Goal: Task Accomplishment & Management: Manage account settings

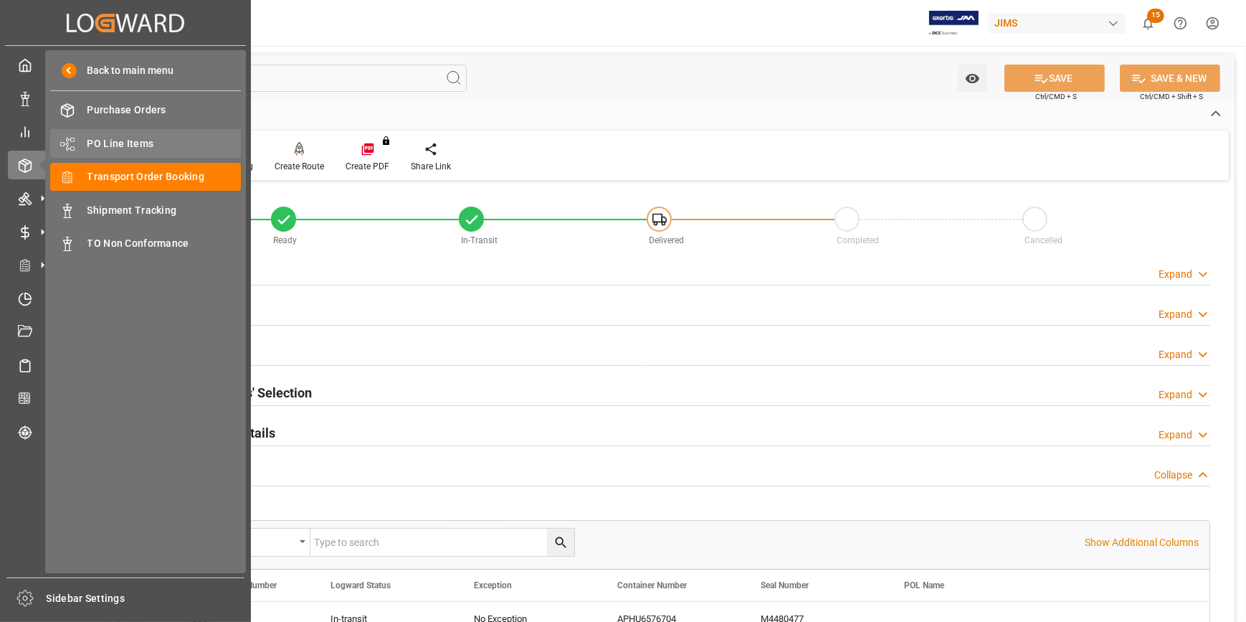
scroll to position [266, 0]
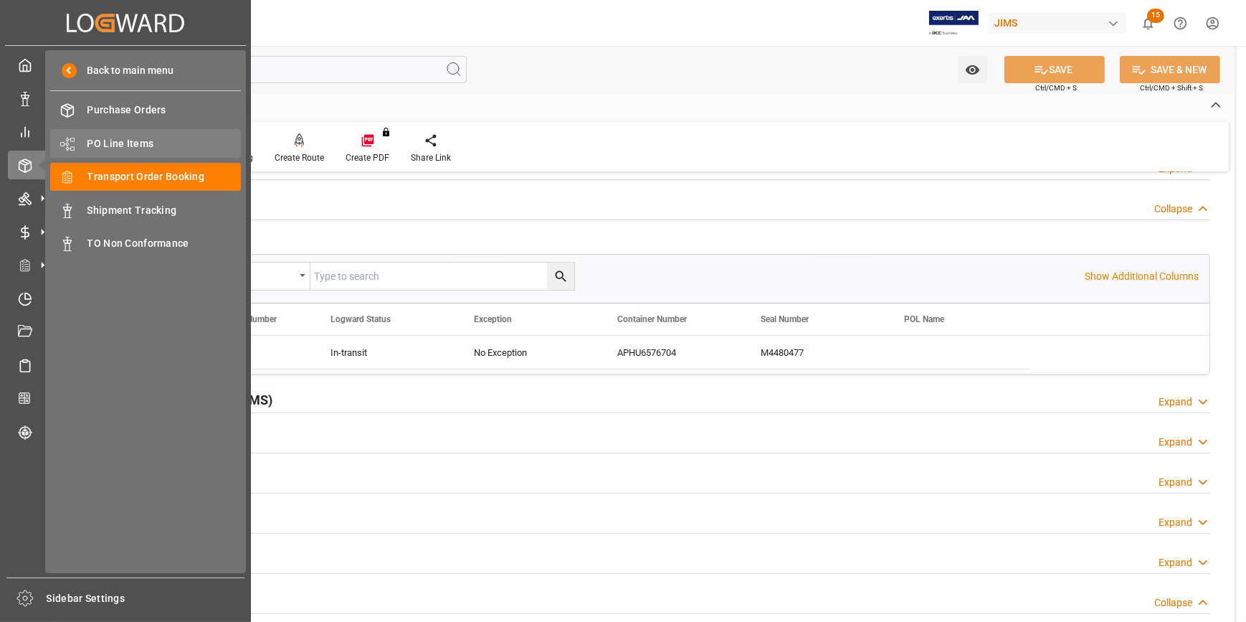
click at [121, 136] on div "PO Line Items PO Line Items" at bounding box center [145, 143] width 191 height 28
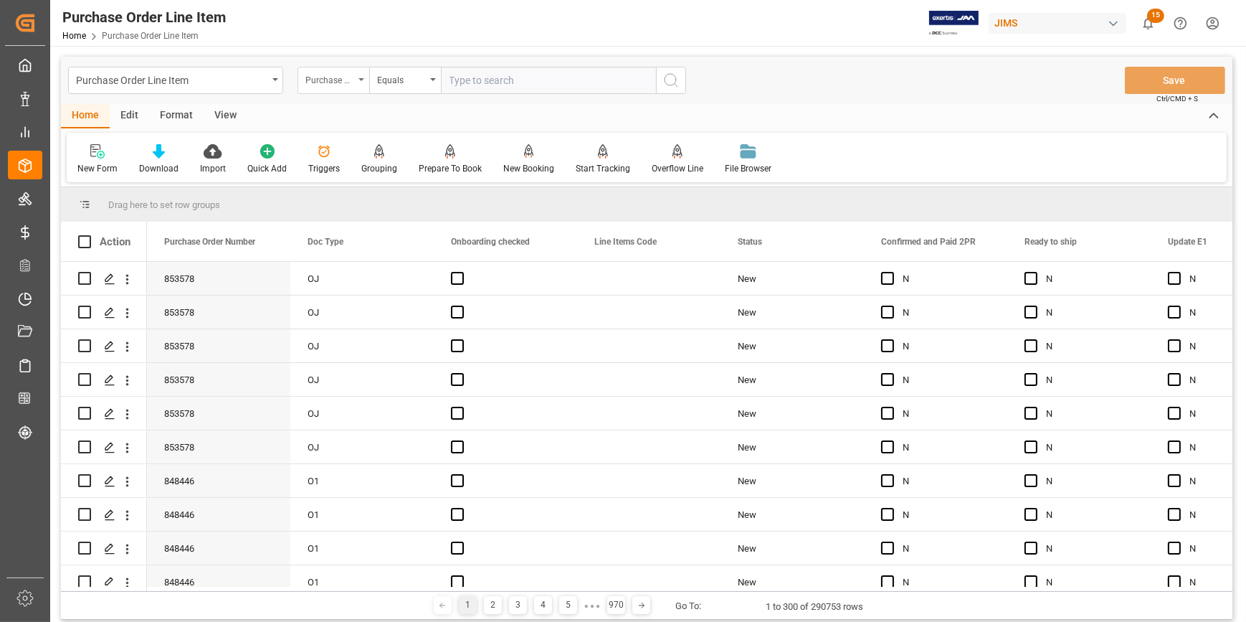
click at [356, 81] on div "Purchase Order Number" at bounding box center [334, 80] width 72 height 27
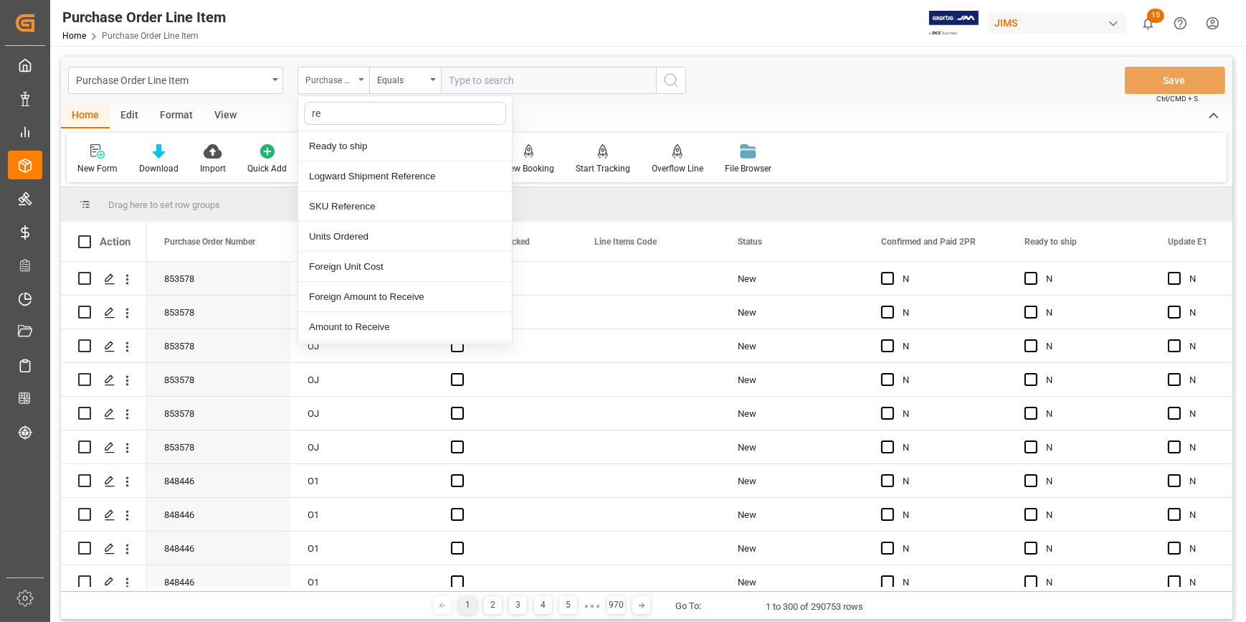
type input "ref"
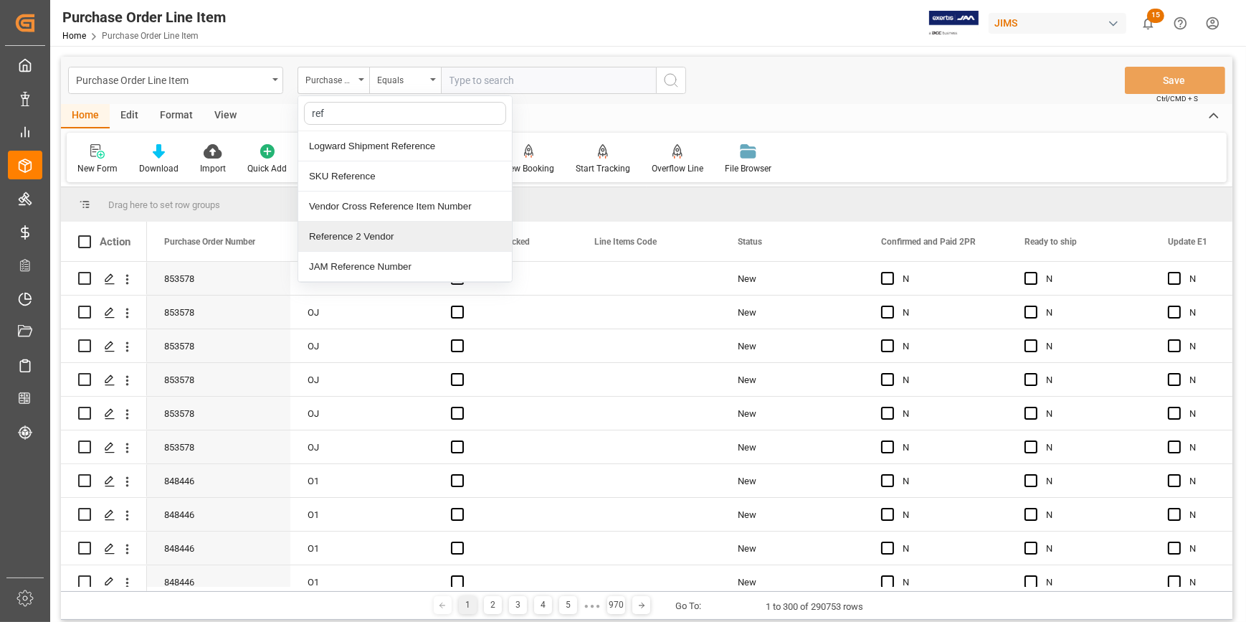
click at [379, 237] on div "Reference 2 Vendor" at bounding box center [405, 237] width 214 height 30
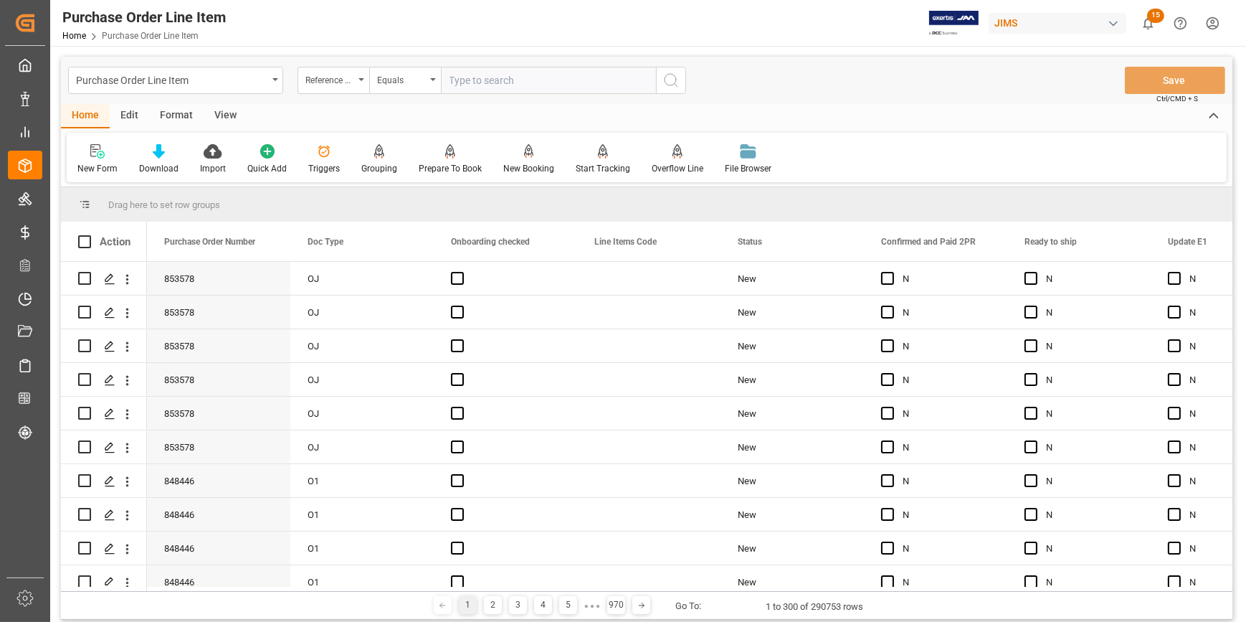
click at [477, 79] on input "text" at bounding box center [548, 80] width 215 height 27
paste input "22-10331-MY"
type input "22-10331-MY"
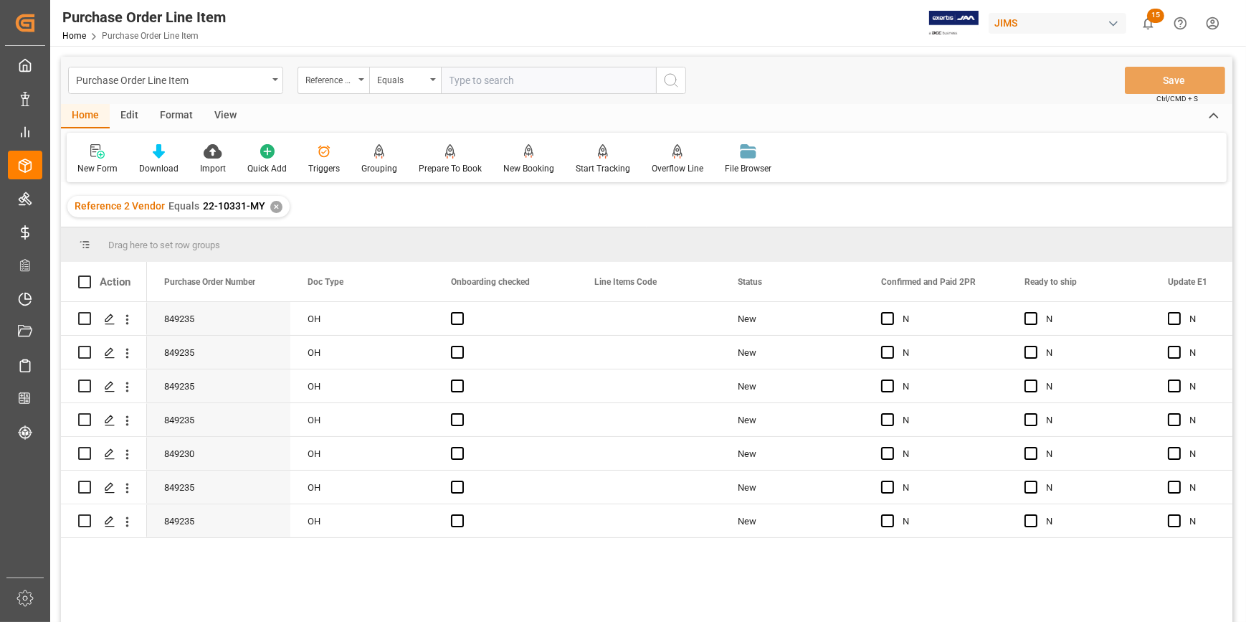
click at [229, 118] on div "View" at bounding box center [226, 116] width 44 height 24
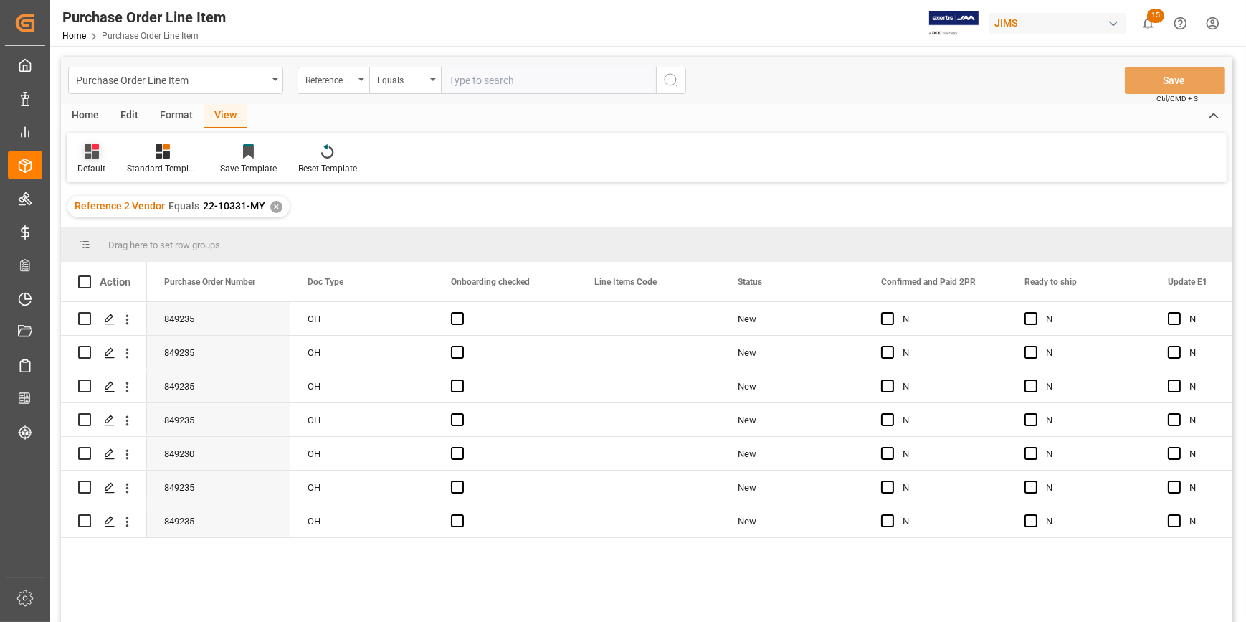
click at [94, 161] on div "Default" at bounding box center [91, 159] width 49 height 32
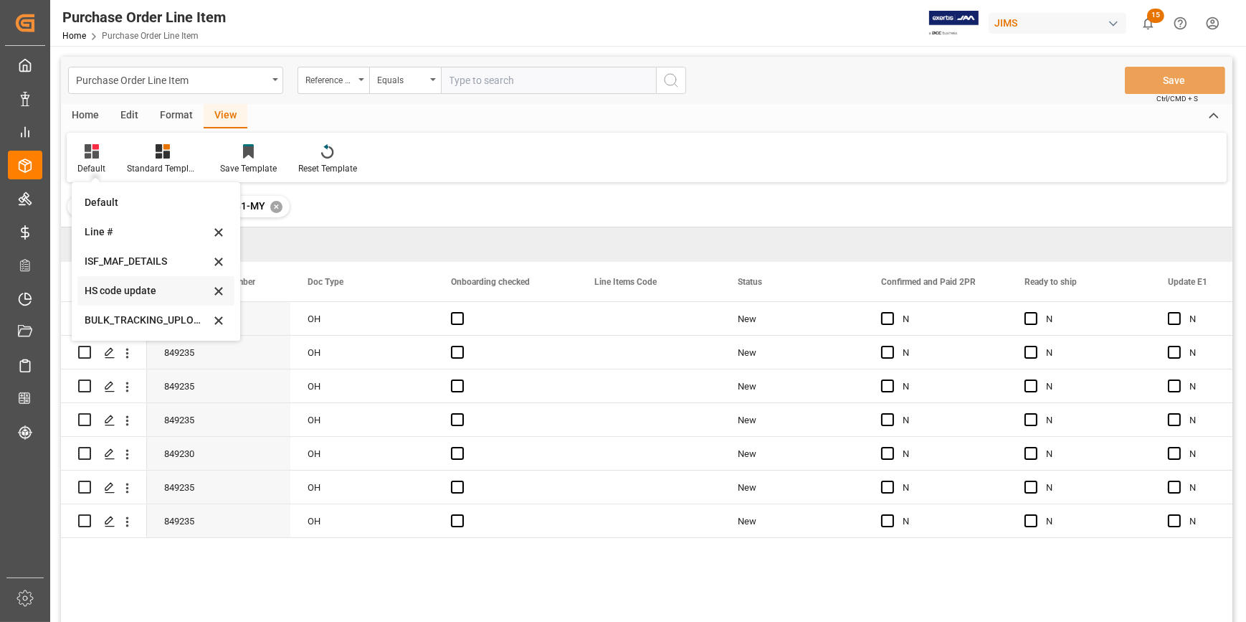
click at [129, 287] on div "HS code update" at bounding box center [147, 290] width 125 height 15
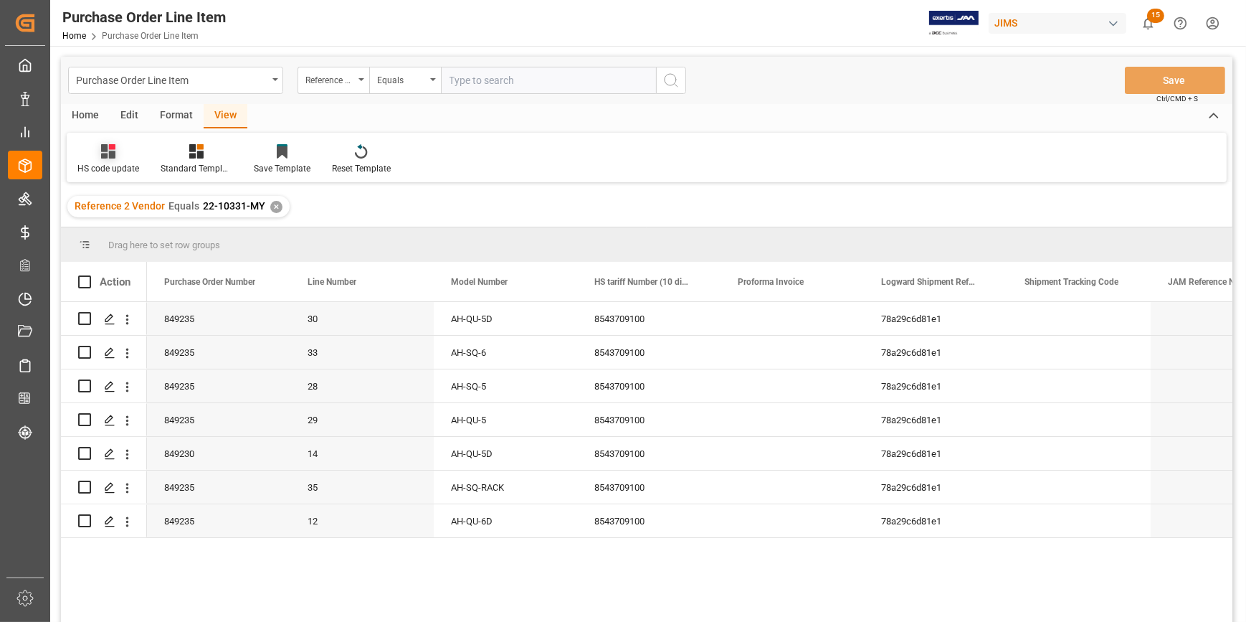
click at [108, 159] on div "HS code update" at bounding box center [108, 159] width 83 height 32
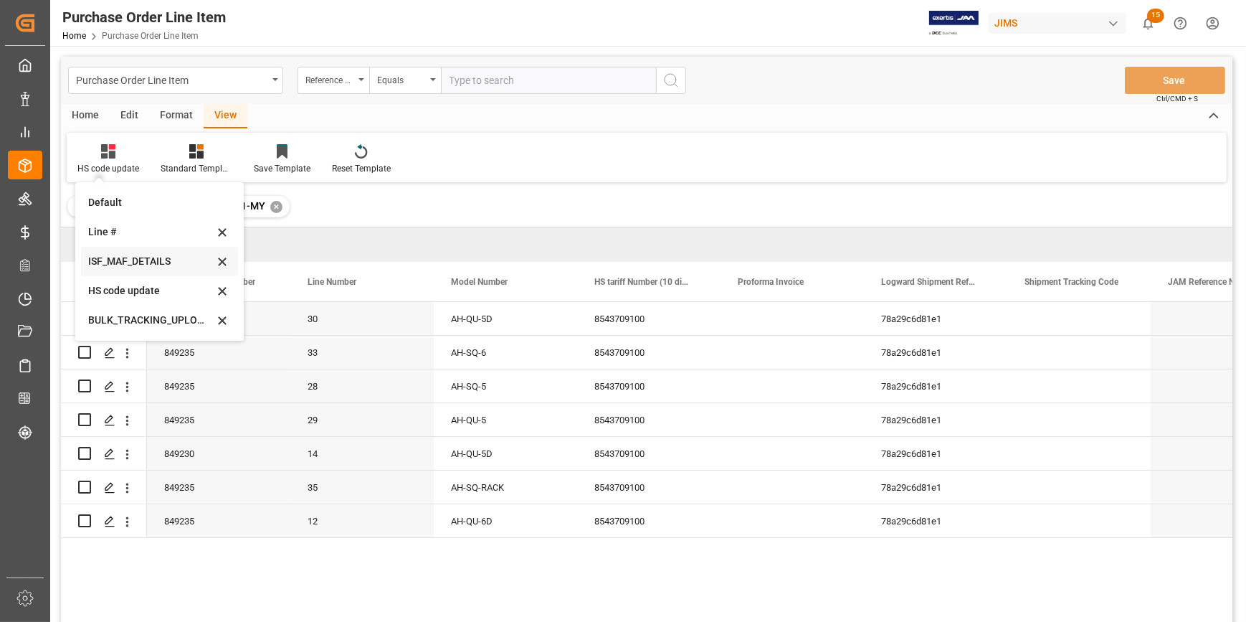
click at [128, 258] on div "ISF_MAF_DETAILS" at bounding box center [150, 261] width 125 height 15
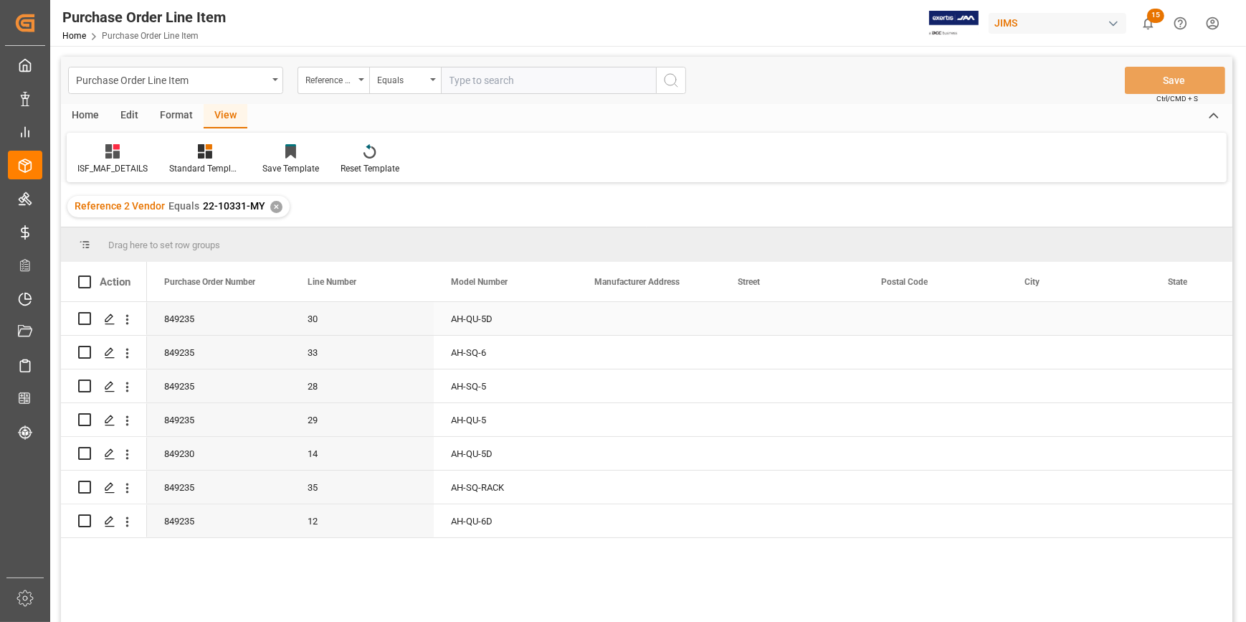
click at [583, 322] on div "Press SPACE to select this row." at bounding box center [648, 318] width 143 height 33
click at [584, 320] on div "Press SPACE to select this row." at bounding box center [648, 318] width 143 height 33
click at [600, 320] on input "Press SPACE to select this row." at bounding box center [649, 326] width 120 height 27
paste input "Vtech Communications Malaysia SDN BHD"
type input "Vtech Communications Malaysia SDN BHD"
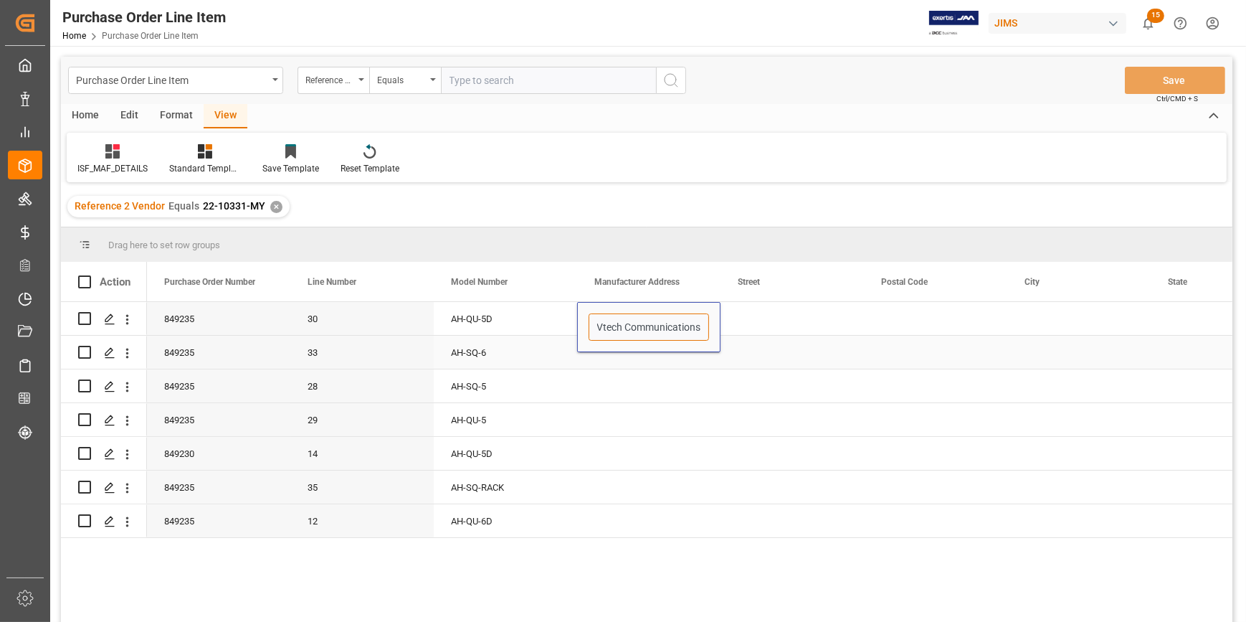
scroll to position [0, 87]
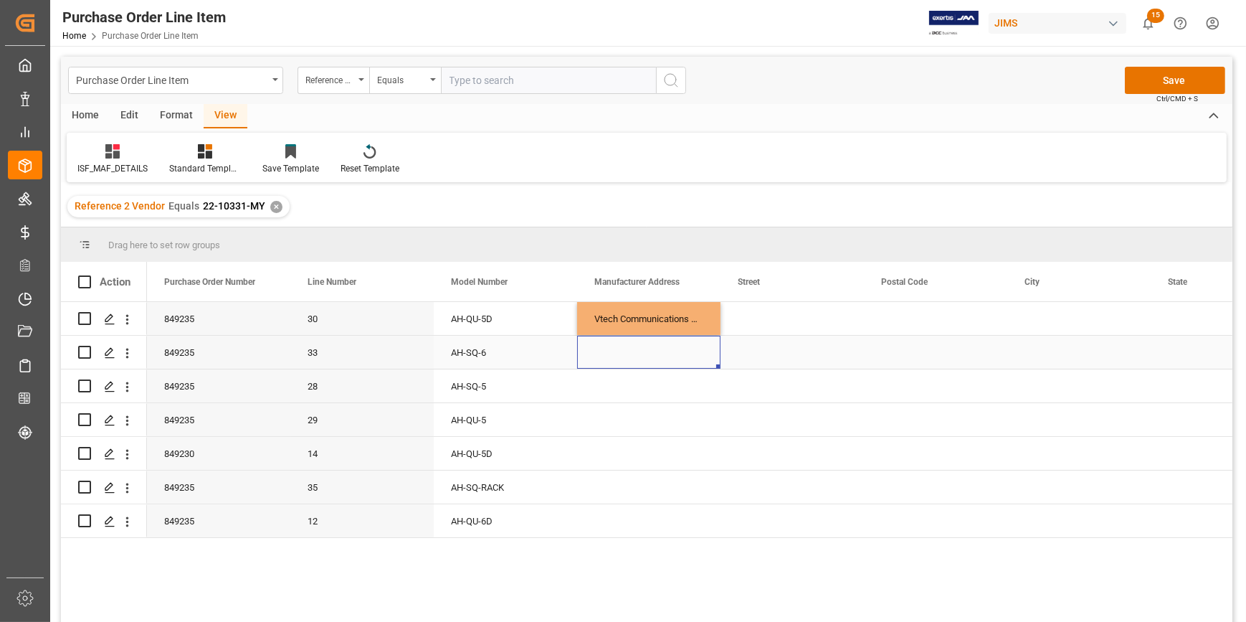
click at [651, 361] on div "Press SPACE to select this row." at bounding box center [648, 352] width 143 height 33
click at [694, 326] on div "Vtech Communications Malaysia SDN BHD" at bounding box center [648, 318] width 143 height 33
drag, startPoint x: 718, startPoint y: 331, endPoint x: 701, endPoint y: 505, distance: 174.3
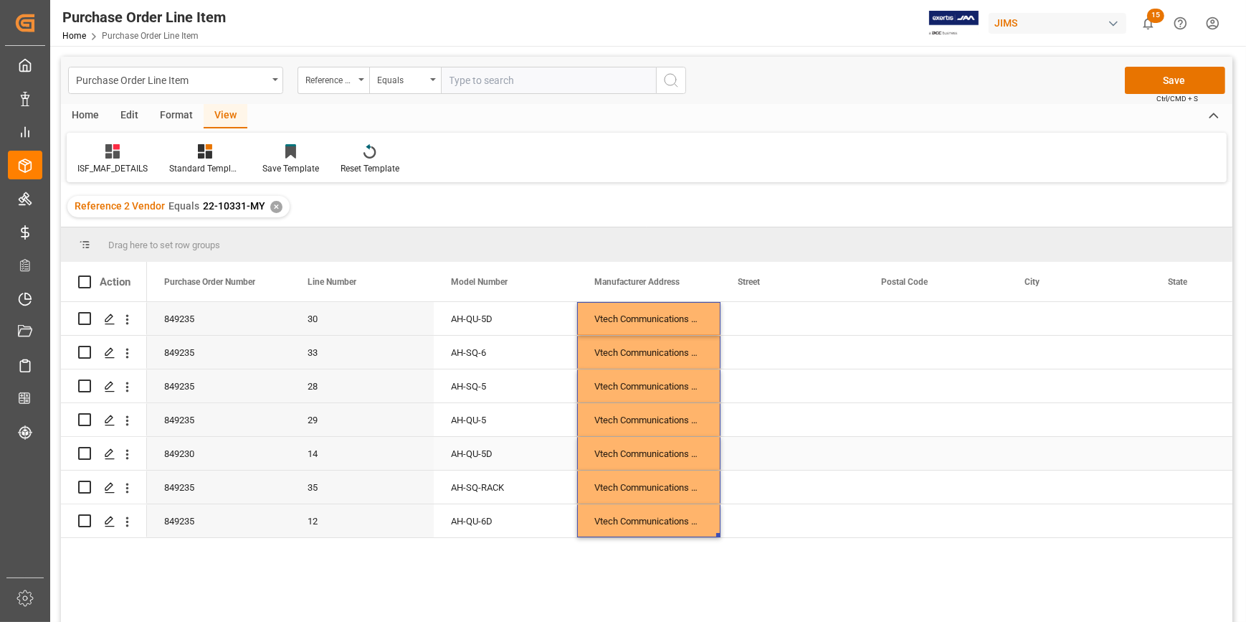
click at [754, 467] on div "Press SPACE to select this row." at bounding box center [791, 453] width 143 height 33
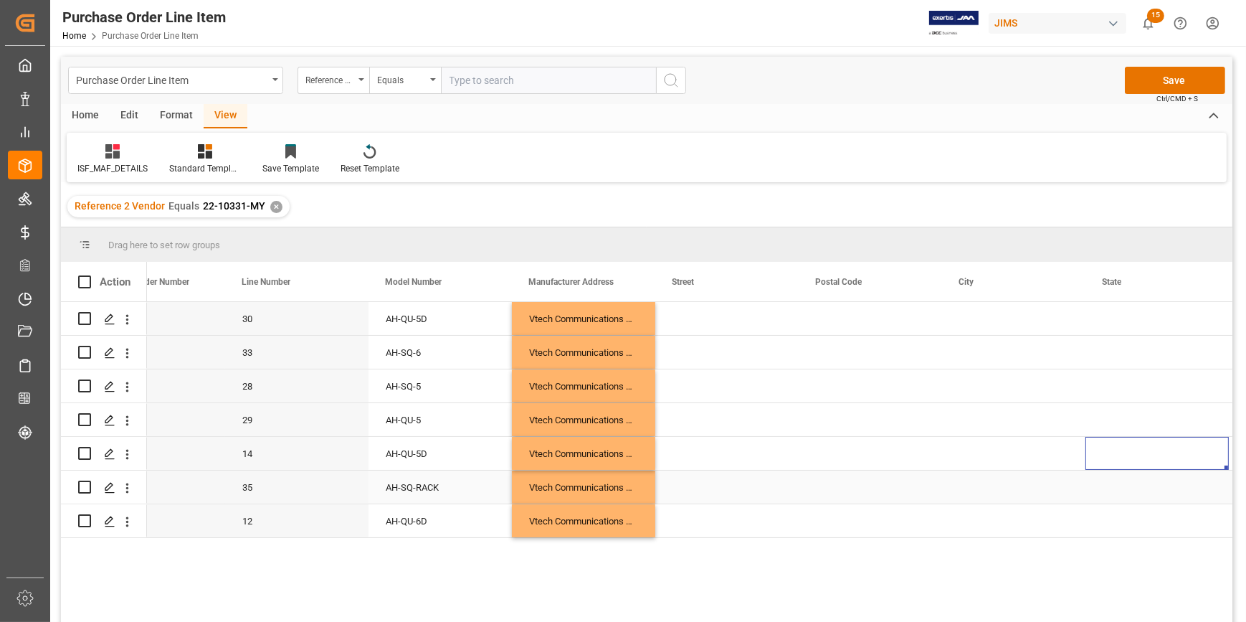
scroll to position [0, 209]
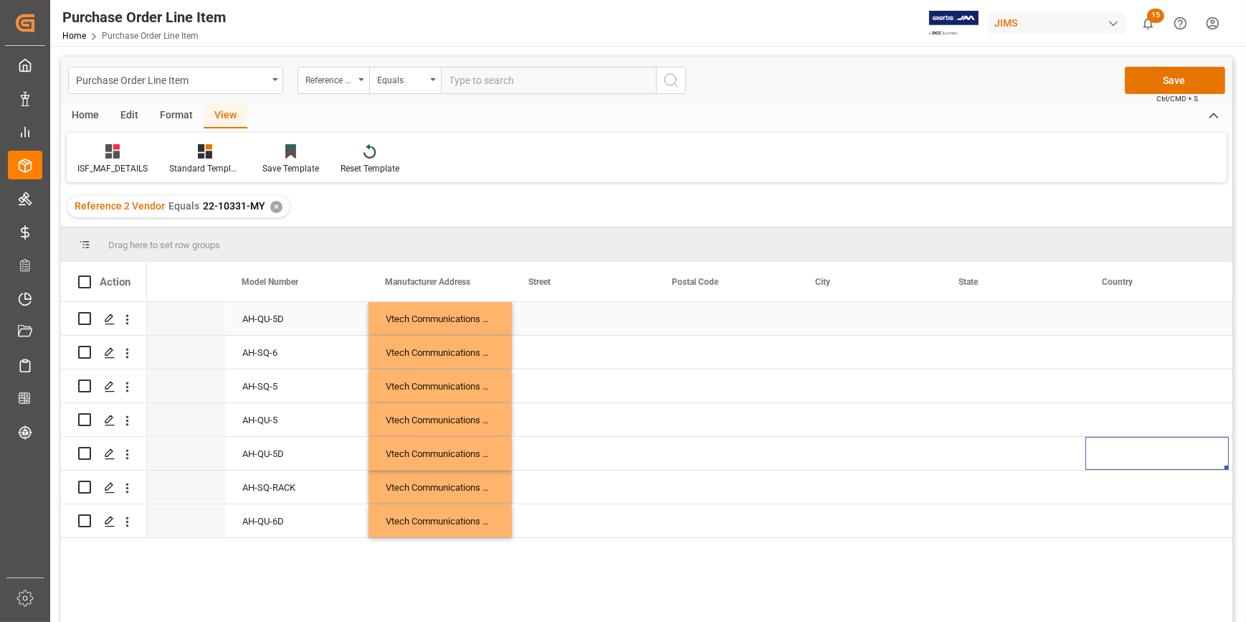
click at [553, 310] on div "Press SPACE to select this row." at bounding box center [583, 318] width 143 height 33
drag, startPoint x: 545, startPoint y: 325, endPoint x: 562, endPoint y: 333, distance: 19.2
click at [545, 325] on input "Press SPACE to select this row." at bounding box center [583, 326] width 120 height 27
paste input "No.5 [GEOGRAPHIC_DATA]"
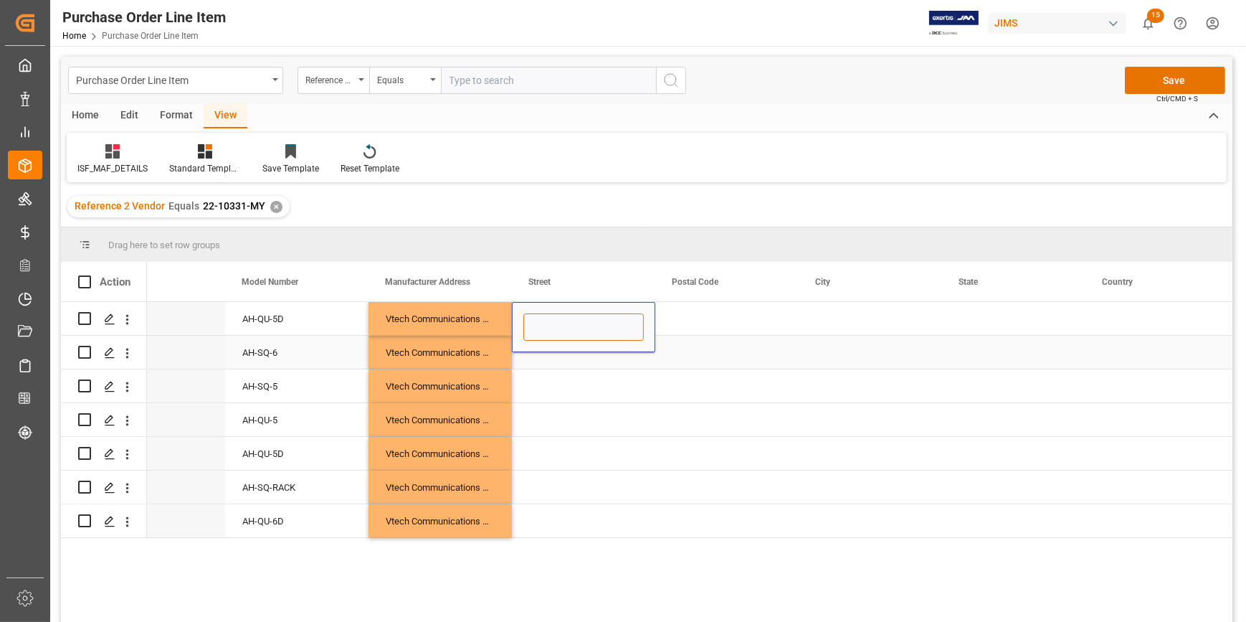
type input "No.5 [GEOGRAPHIC_DATA]"
click at [624, 362] on div "Press SPACE to select this row." at bounding box center [583, 352] width 143 height 33
click at [614, 323] on div "No.5 [GEOGRAPHIC_DATA]" at bounding box center [583, 318] width 143 height 33
drag, startPoint x: 651, startPoint y: 333, endPoint x: 589, endPoint y: 528, distance: 204.5
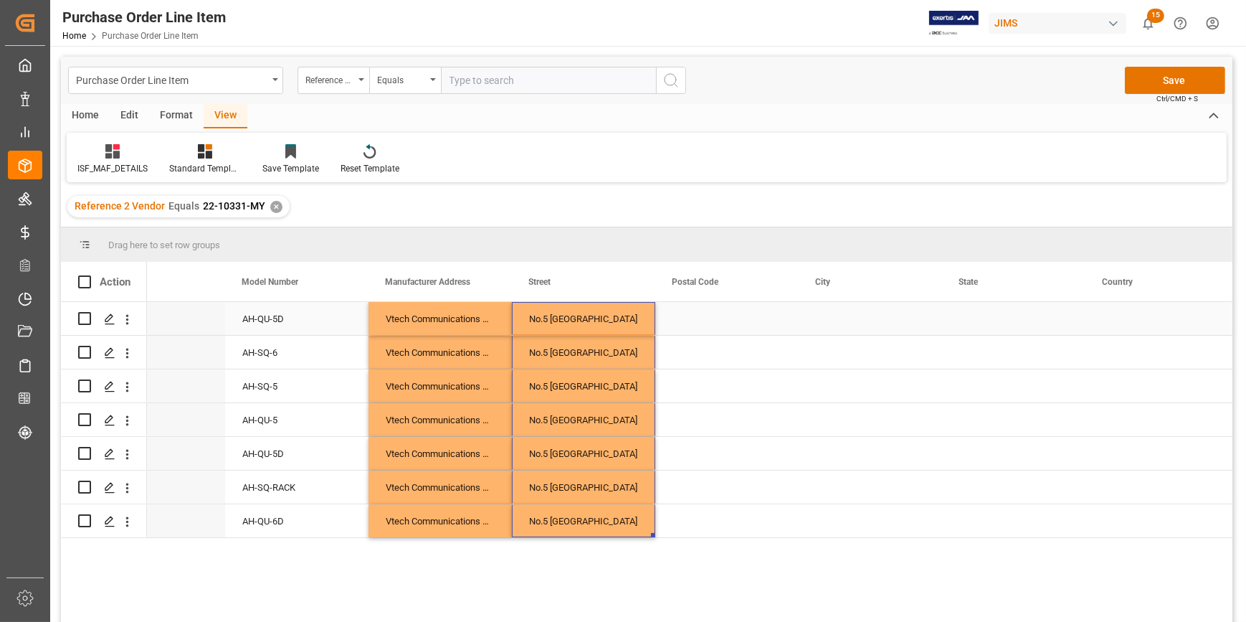
click at [687, 311] on div "Press SPACE to select this row." at bounding box center [726, 318] width 143 height 33
click at [687, 312] on div "Press SPACE to select this row." at bounding box center [726, 318] width 143 height 33
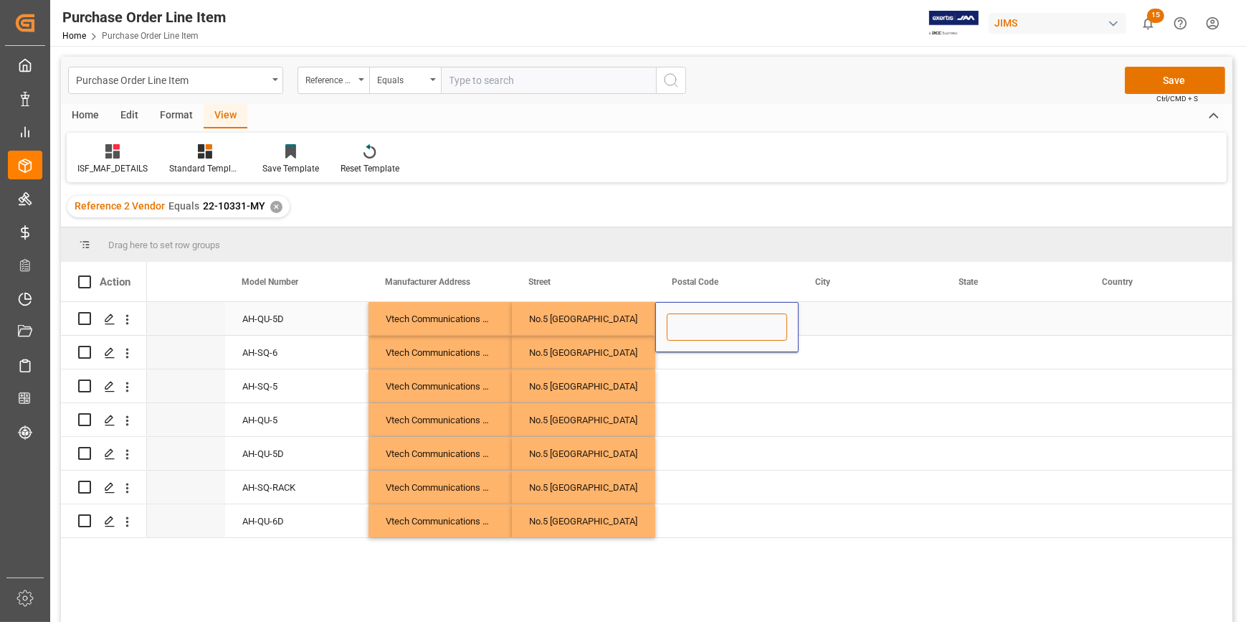
click at [700, 325] on input "Press SPACE to select this row." at bounding box center [727, 326] width 120 height 27
paste input "84000"
type input "84000"
click at [743, 371] on div "Press SPACE to select this row." at bounding box center [726, 385] width 143 height 33
click at [735, 323] on div "84000" at bounding box center [726, 318] width 143 height 33
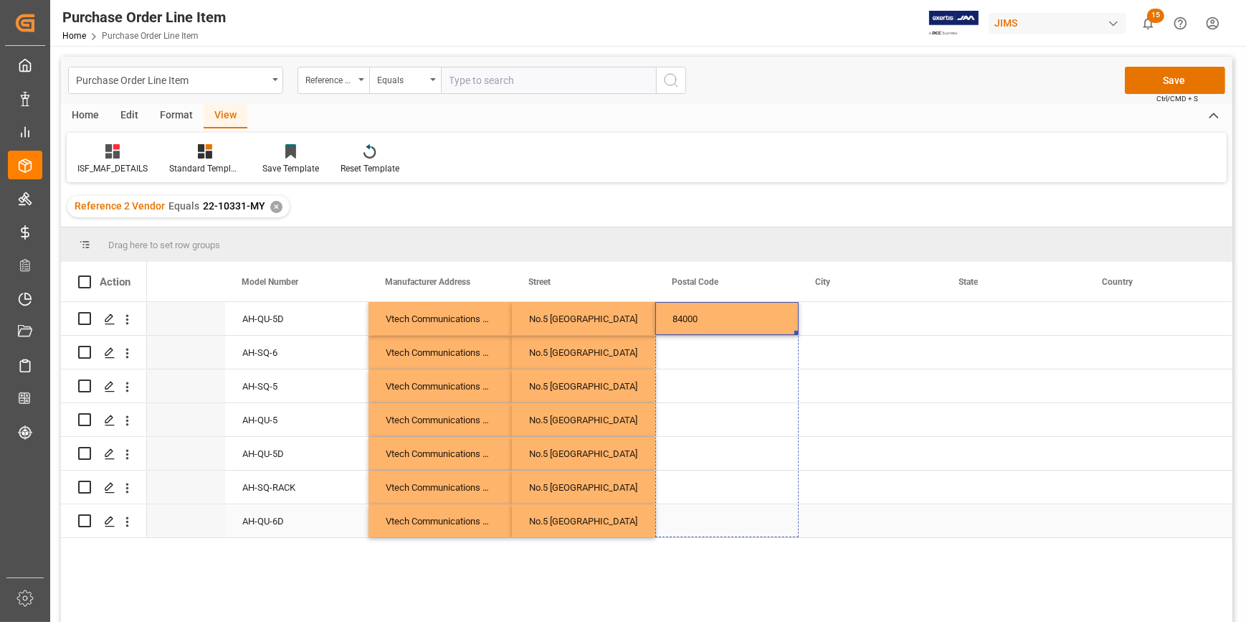
drag, startPoint x: 795, startPoint y: 333, endPoint x: 745, endPoint y: 528, distance: 200.7
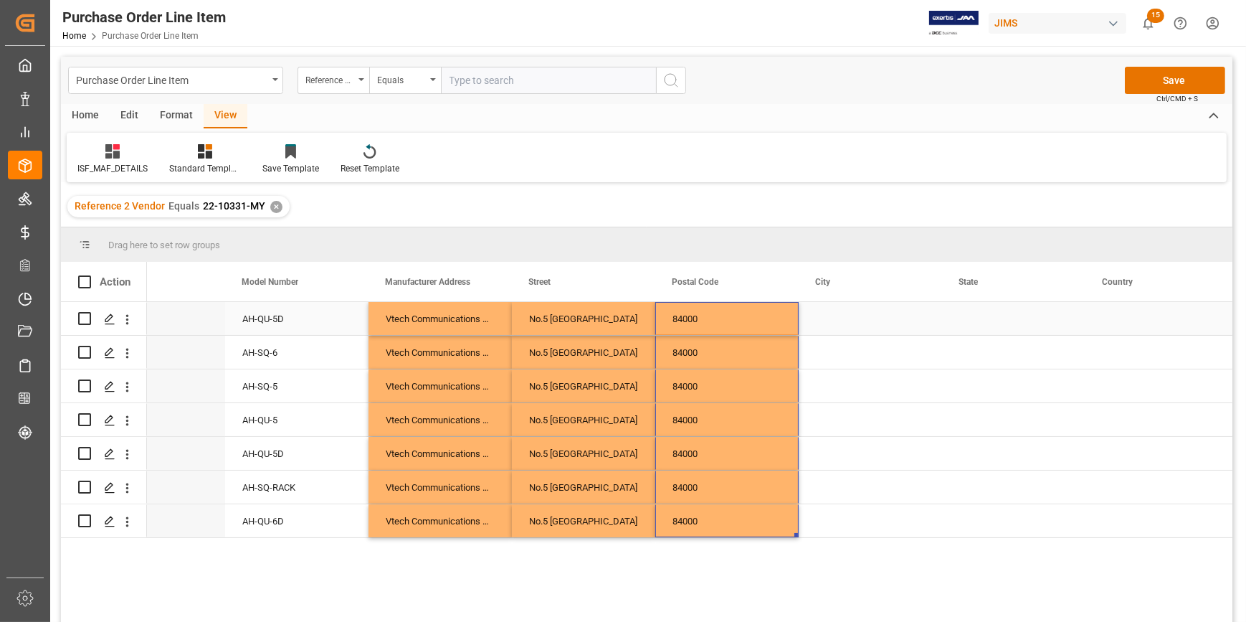
click at [822, 330] on div "Press SPACE to select this row." at bounding box center [870, 318] width 143 height 33
click at [821, 329] on div "Press SPACE to select this row." at bounding box center [870, 318] width 143 height 33
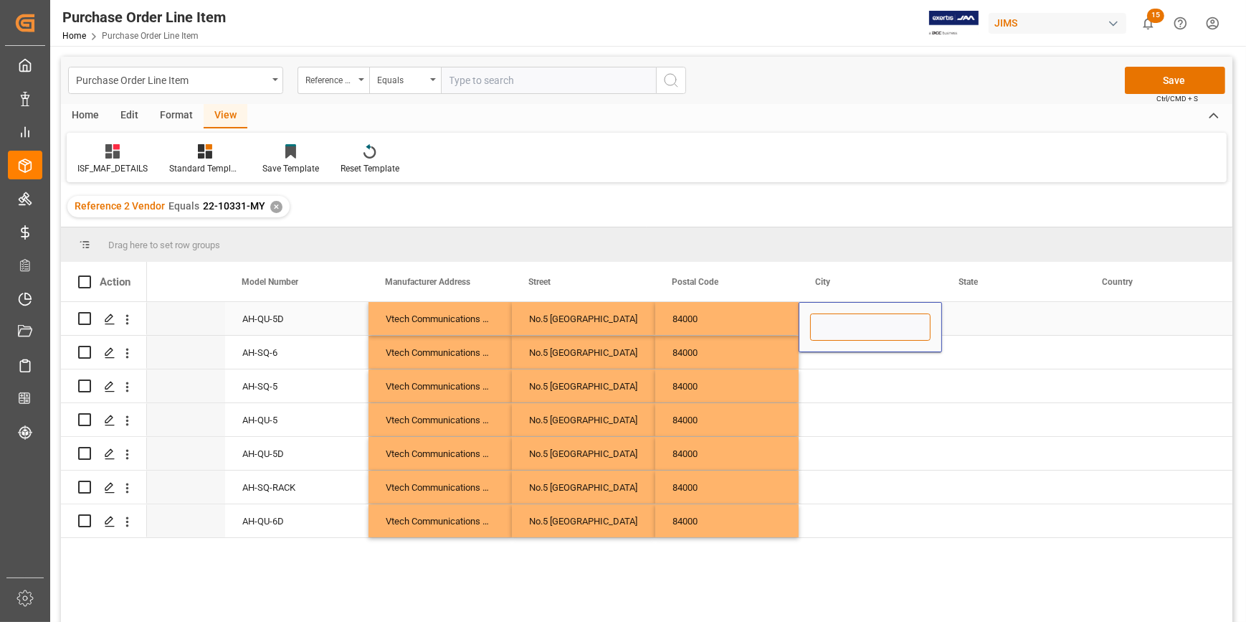
click at [821, 329] on input "Press SPACE to select this row." at bounding box center [870, 326] width 120 height 27
paste input "MUAR"
type input "MUAR"
click at [855, 363] on div "Press SPACE to select this row." at bounding box center [870, 352] width 143 height 33
click at [871, 335] on div "MUAR" at bounding box center [870, 318] width 143 height 33
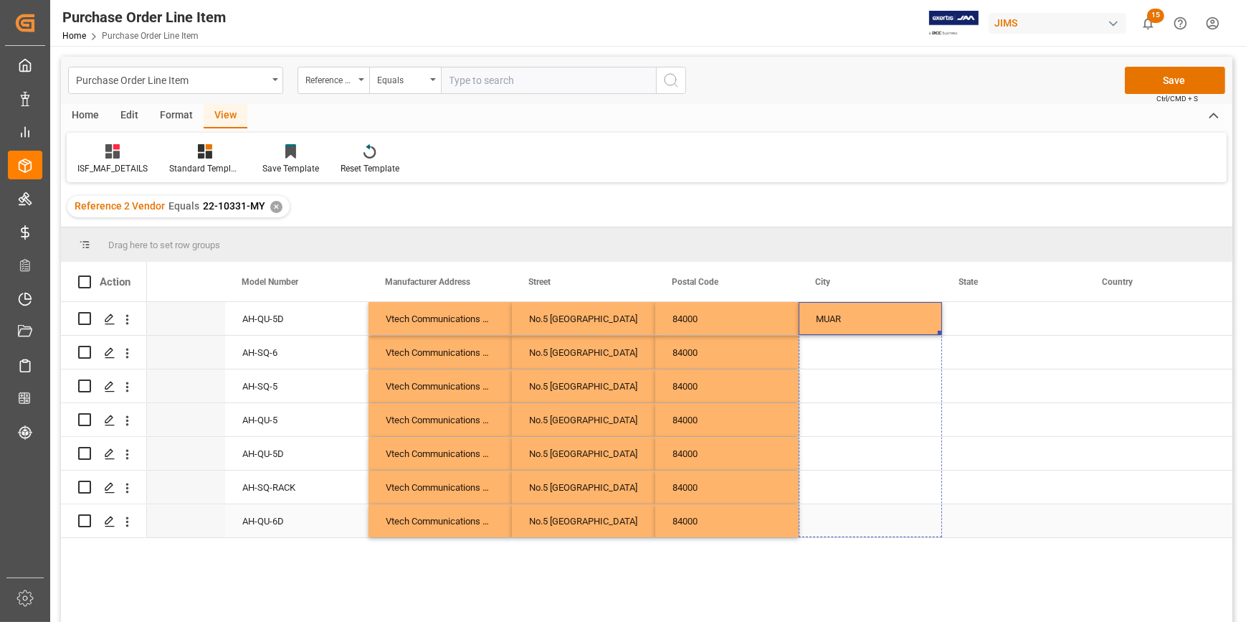
drag, startPoint x: 939, startPoint y: 331, endPoint x: 921, endPoint y: 519, distance: 188.7
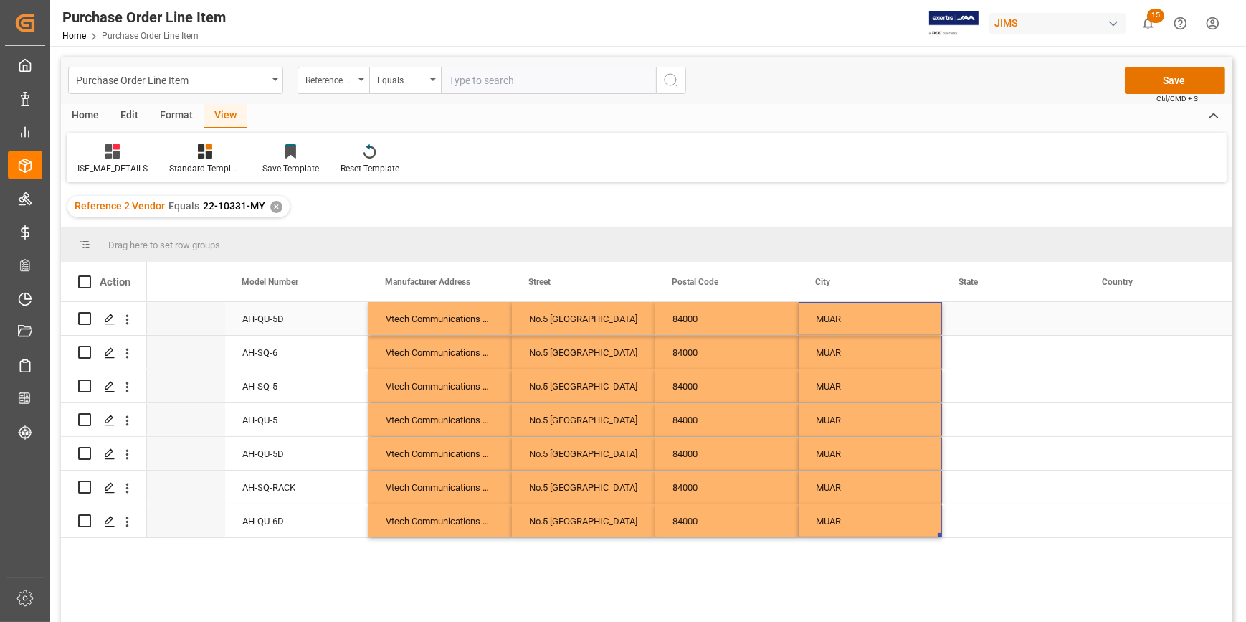
click at [960, 317] on div "Press SPACE to select this row." at bounding box center [1013, 318] width 143 height 33
click at [969, 321] on input "Press SPACE to select this row." at bounding box center [1013, 326] width 120 height 27
paste input "[GEOGRAPHIC_DATA]"
type input "[GEOGRAPHIC_DATA]"
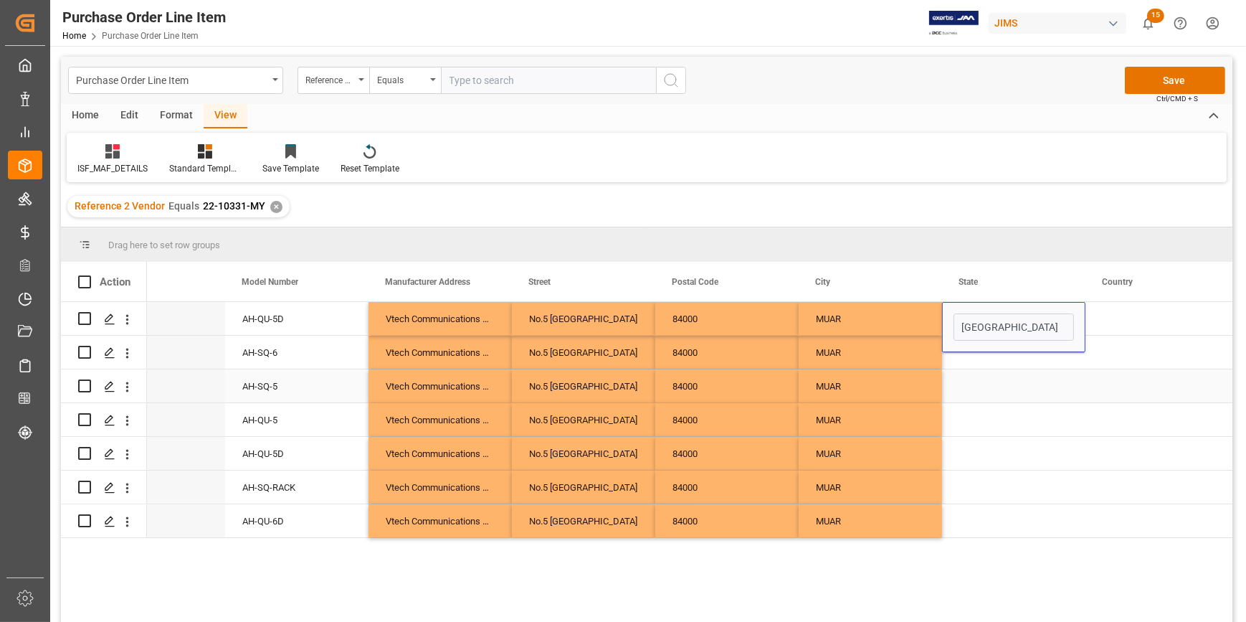
click at [1016, 371] on div "Press SPACE to select this row." at bounding box center [1013, 385] width 143 height 33
drag, startPoint x: 1021, startPoint y: 322, endPoint x: 1062, endPoint y: 335, distance: 43.5
click at [1021, 322] on div "[GEOGRAPHIC_DATA]" at bounding box center [1013, 318] width 143 height 33
drag, startPoint x: 1082, startPoint y: 330, endPoint x: 1043, endPoint y: 520, distance: 193.3
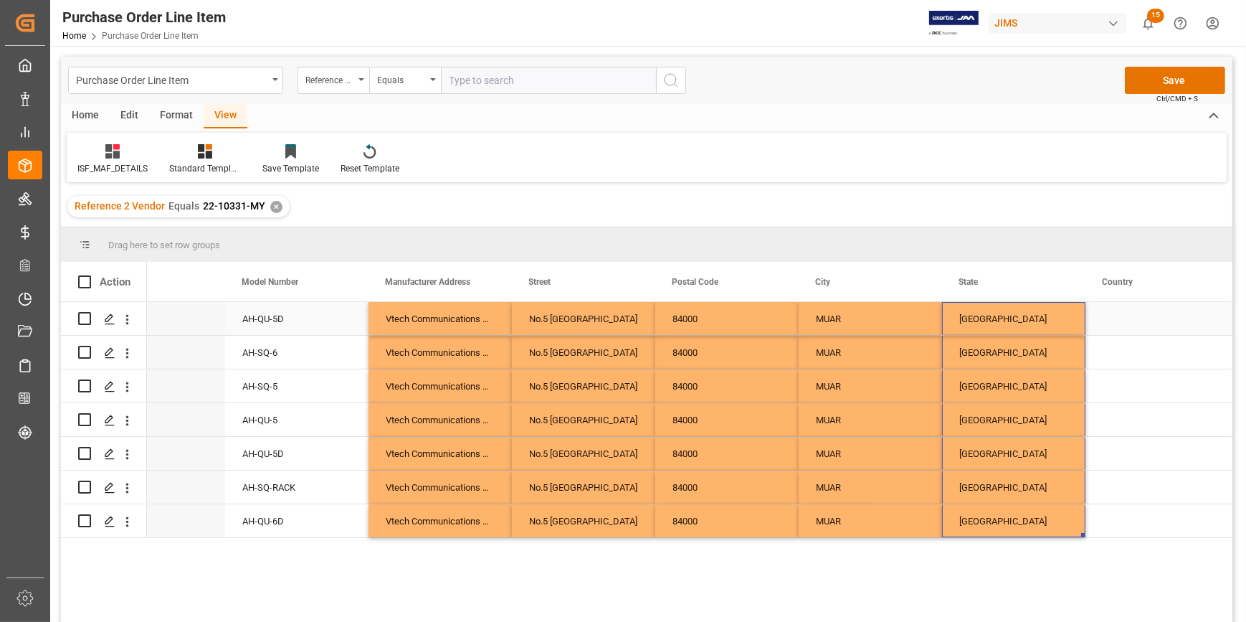
click at [1131, 308] on div "Press SPACE to select this row." at bounding box center [1156, 318] width 143 height 33
click at [1128, 323] on input "Press SPACE to select this row." at bounding box center [1157, 326] width 120 height 27
type input "MY"
click at [1115, 361] on div "Press SPACE to select this row." at bounding box center [1156, 352] width 143 height 33
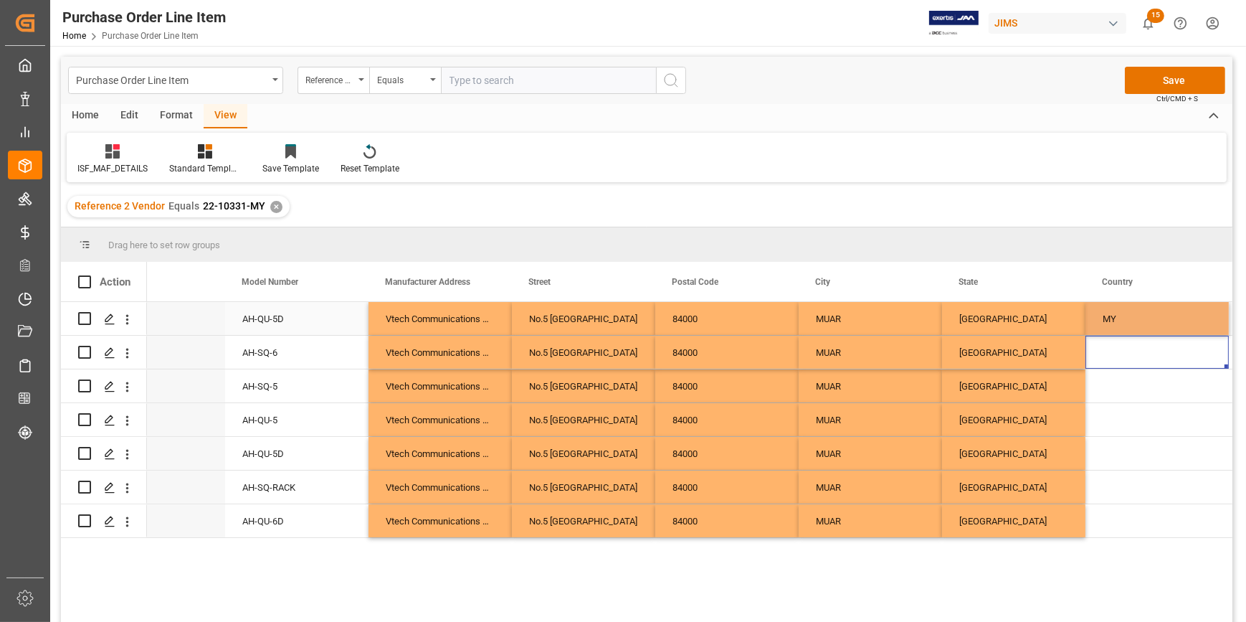
drag, startPoint x: 1126, startPoint y: 324, endPoint x: 1133, endPoint y: 325, distance: 7.3
click at [1125, 324] on div "MY" at bounding box center [1156, 318] width 143 height 33
click at [1007, 448] on div "[GEOGRAPHIC_DATA]" at bounding box center [1013, 453] width 143 height 33
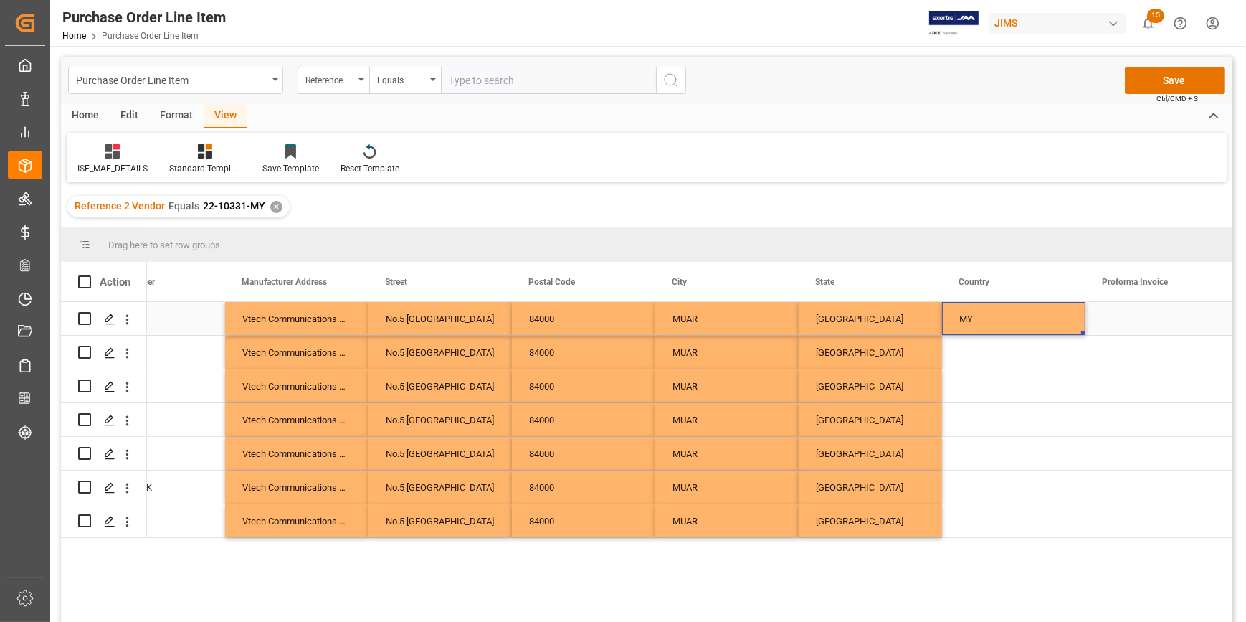
drag, startPoint x: 1037, startPoint y: 313, endPoint x: 1077, endPoint y: 343, distance: 50.6
click at [1037, 313] on div "MY" at bounding box center [1013, 318] width 143 height 33
drag, startPoint x: 1081, startPoint y: 333, endPoint x: 1050, endPoint y: 546, distance: 215.9
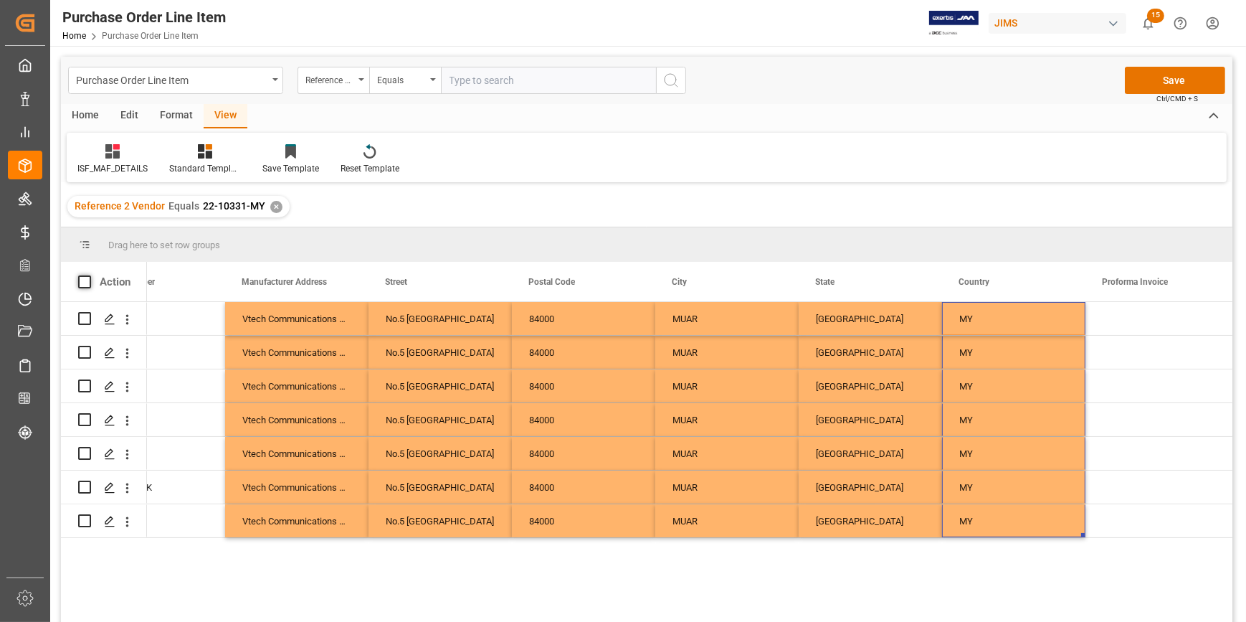
click at [84, 286] on span at bounding box center [84, 281] width 13 height 13
click at [89, 275] on input "checkbox" at bounding box center [89, 275] width 0 height 0
checkbox input "true"
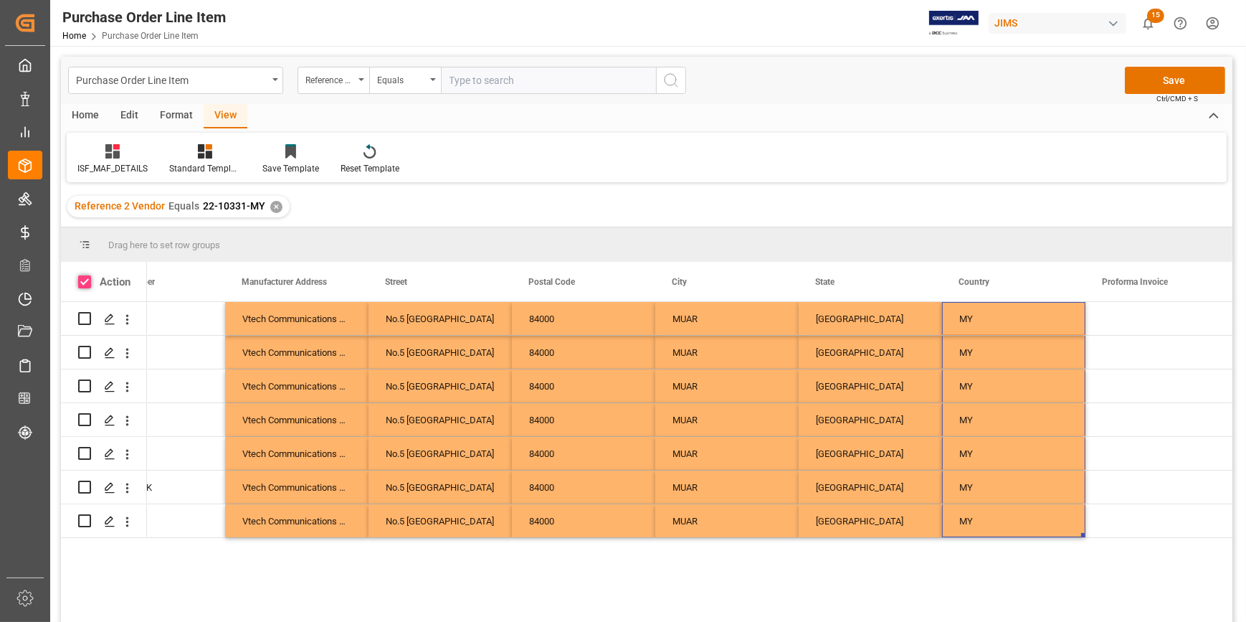
checkbox input "true"
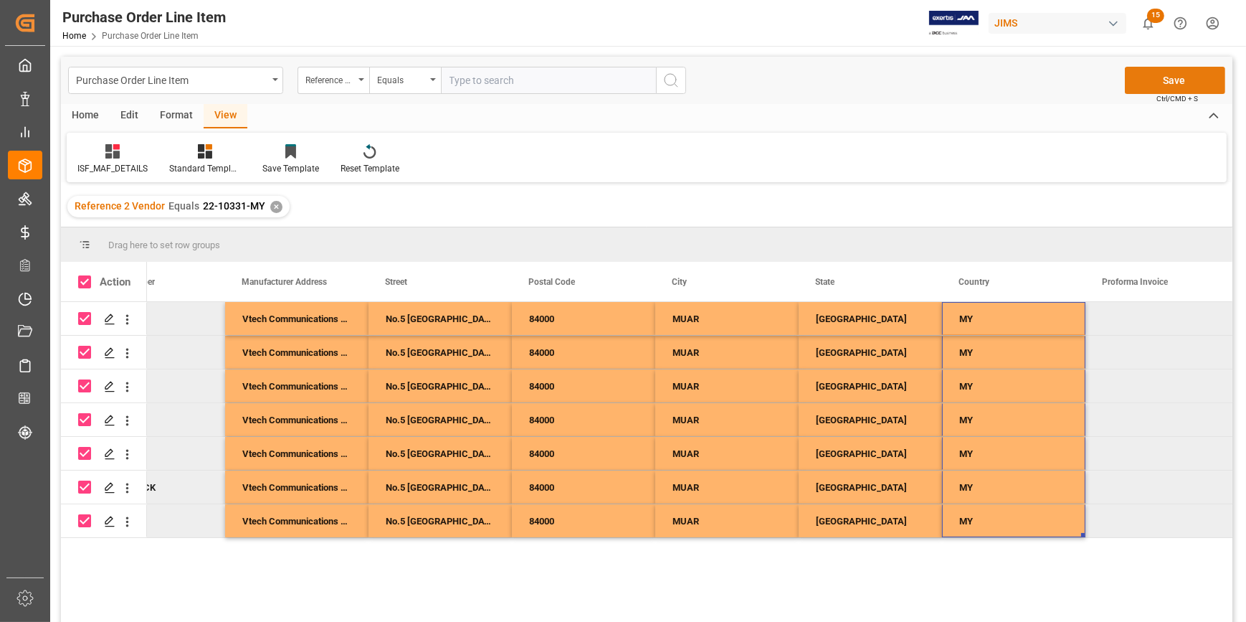
click at [1154, 80] on button "Save" at bounding box center [1175, 80] width 100 height 27
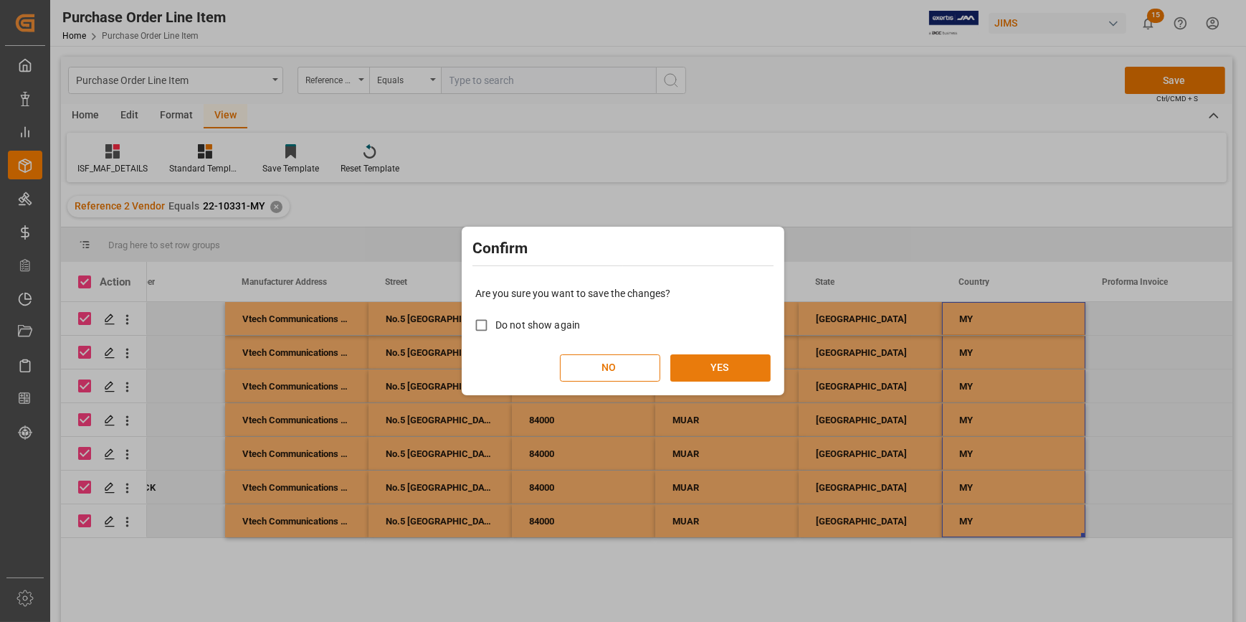
click at [717, 365] on button "YES" at bounding box center [720, 367] width 100 height 27
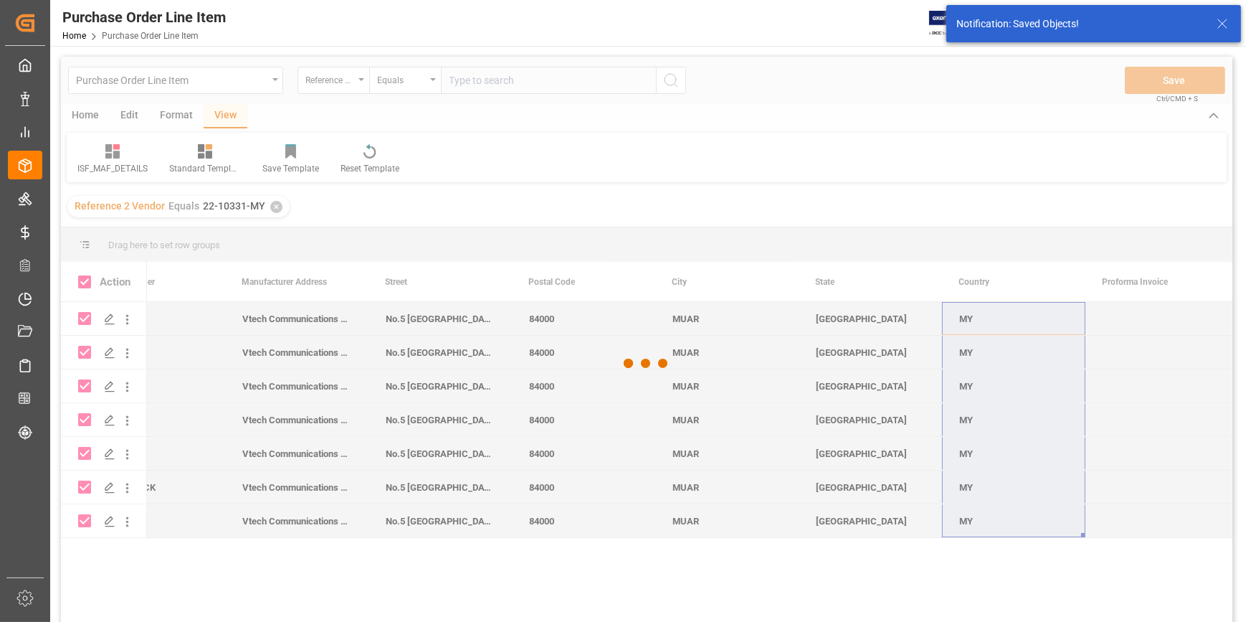
checkbox input "false"
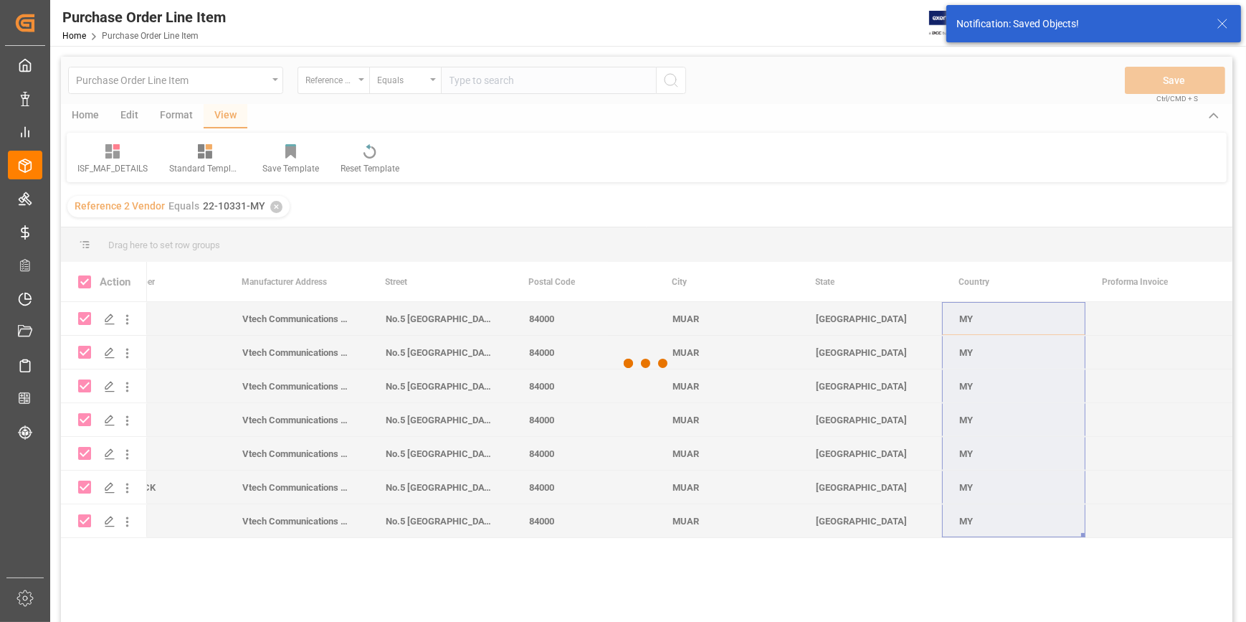
checkbox input "false"
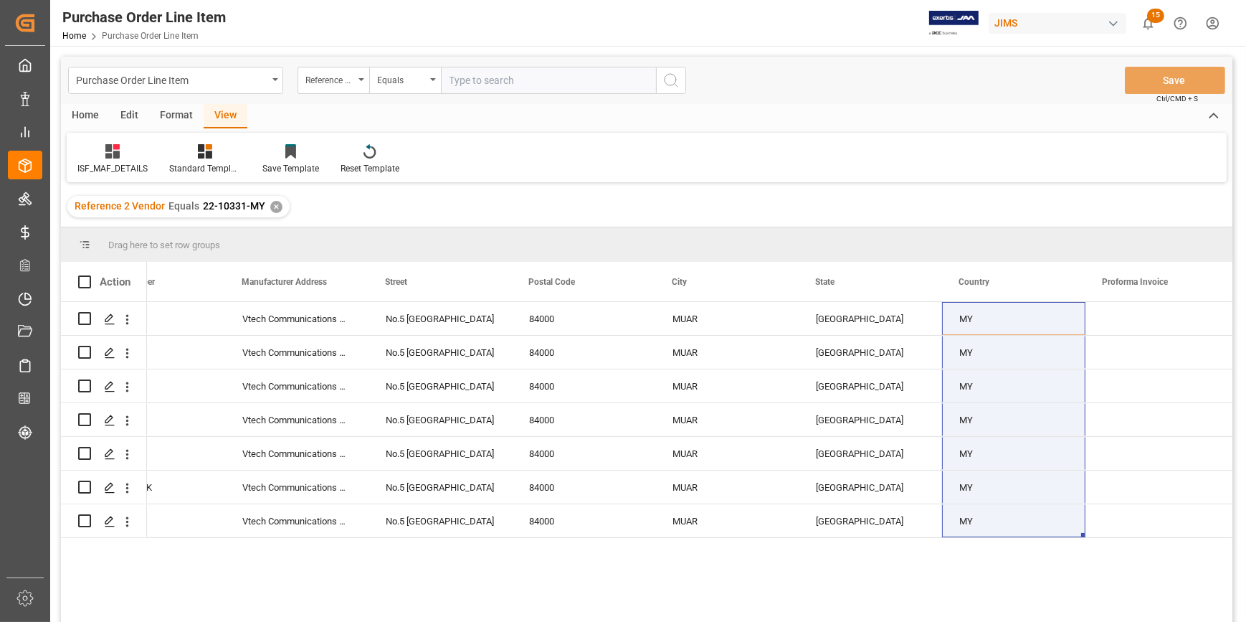
click at [275, 207] on div "✕" at bounding box center [276, 207] width 12 height 12
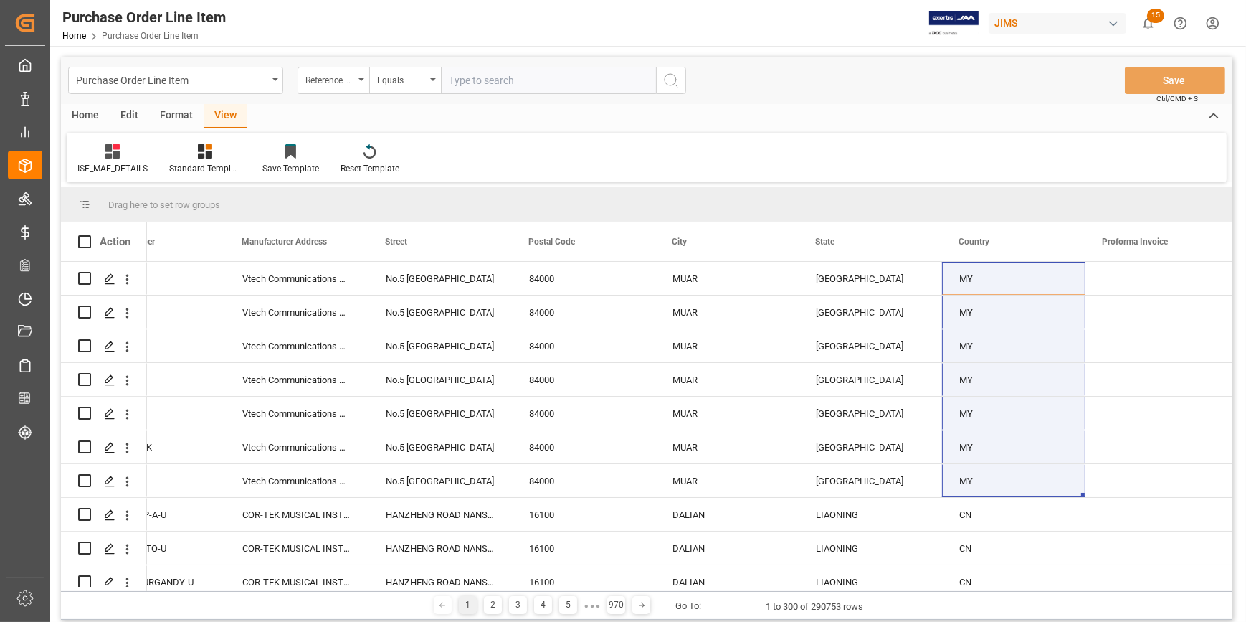
click at [481, 87] on input "text" at bounding box center [548, 80] width 215 height 27
paste input "22-10331-MY"
type input "22-10331-MY"
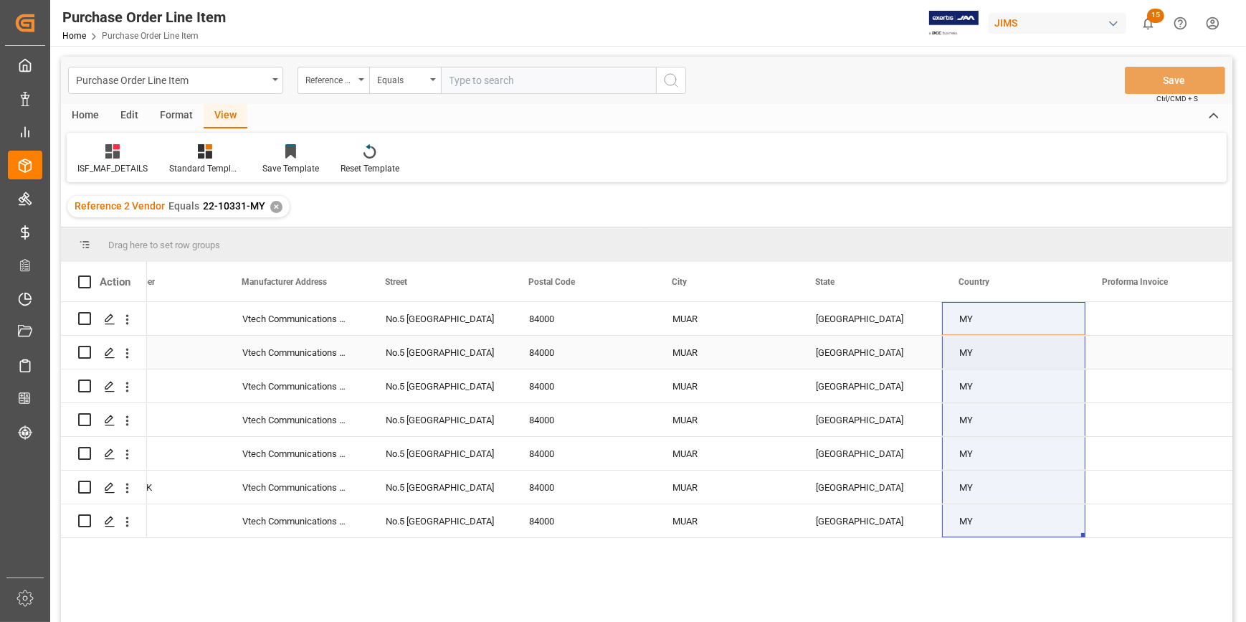
click at [560, 363] on div "84000" at bounding box center [583, 352] width 143 height 33
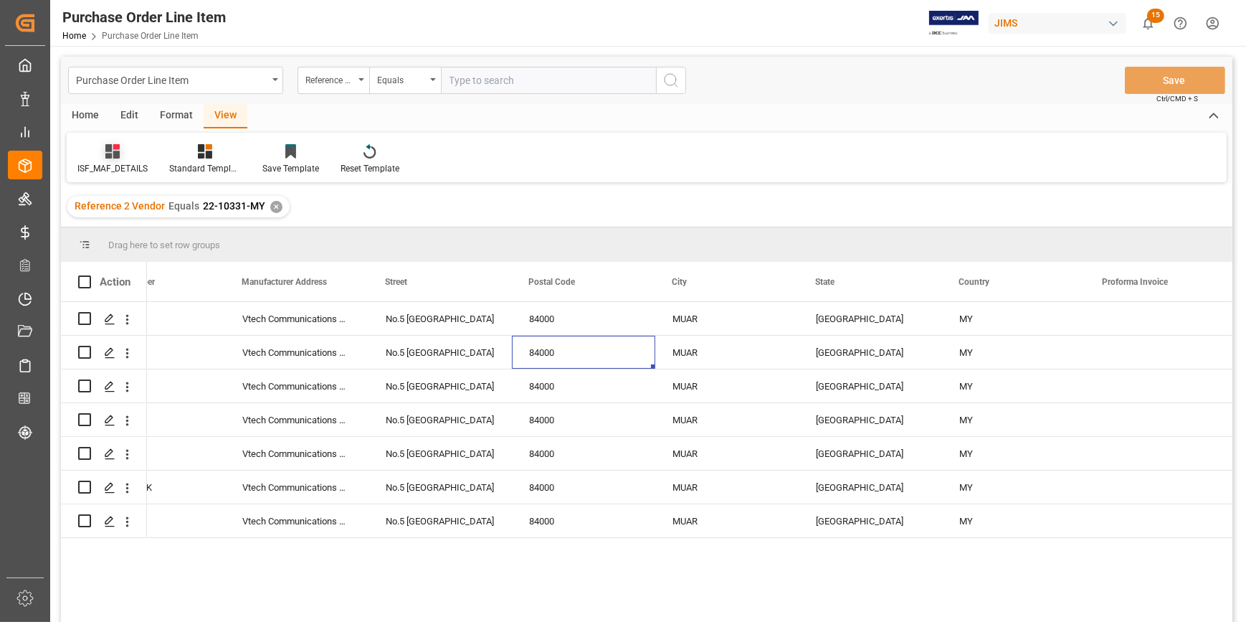
click at [122, 159] on div "ISF_MAF_DETAILS" at bounding box center [113, 159] width 92 height 32
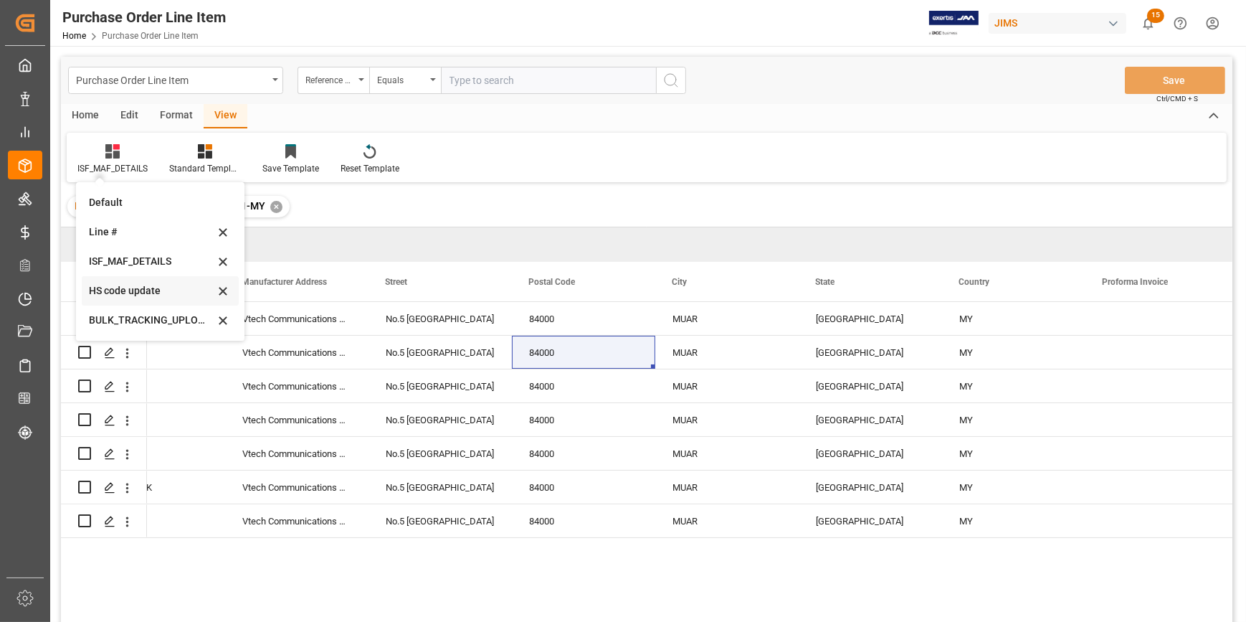
click at [146, 285] on div "HS code update" at bounding box center [151, 290] width 125 height 15
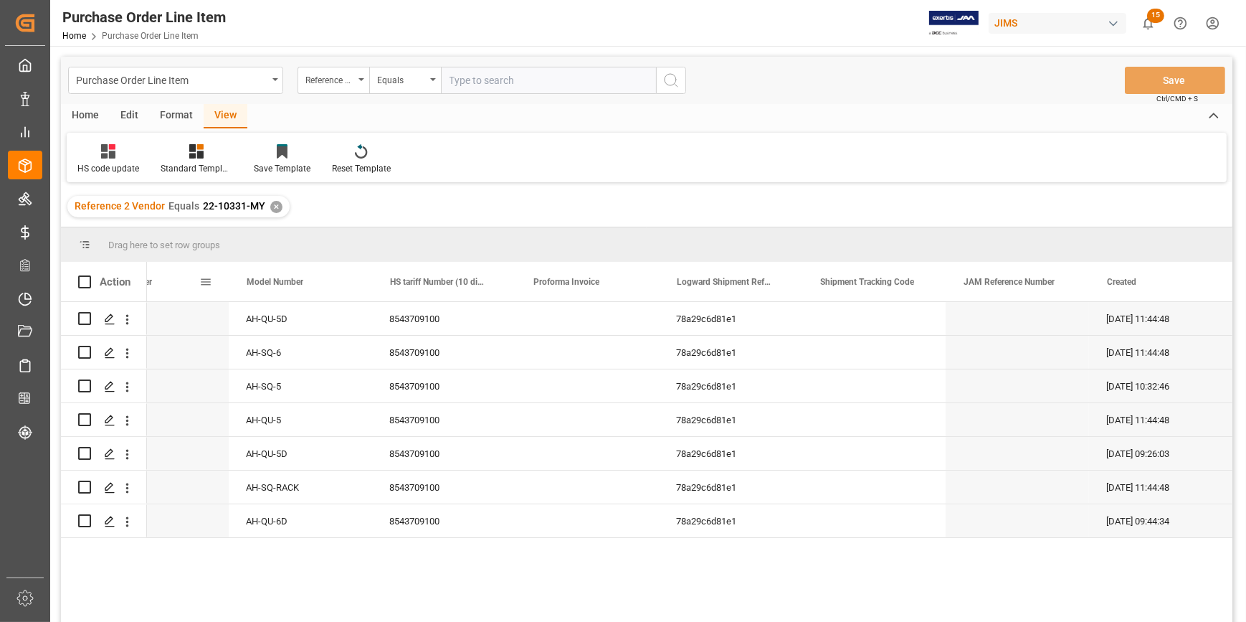
scroll to position [0, 204]
click at [104, 156] on icon at bounding box center [108, 151] width 14 height 14
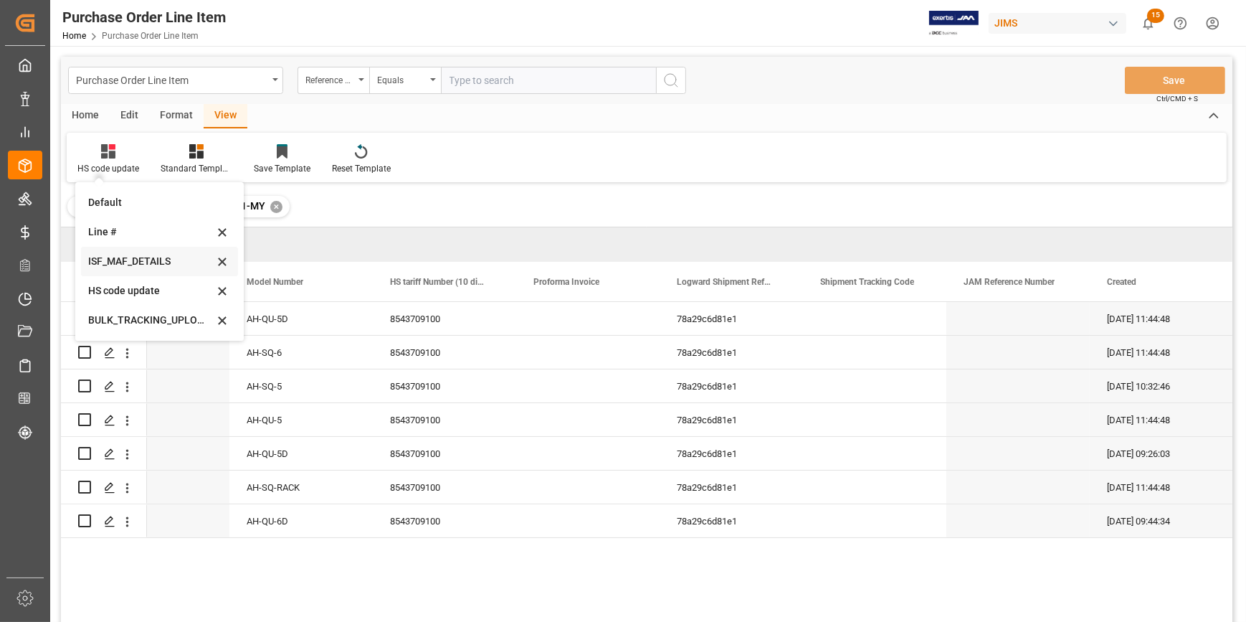
click at [146, 254] on div "ISF_MAF_DETAILS" at bounding box center [150, 261] width 125 height 15
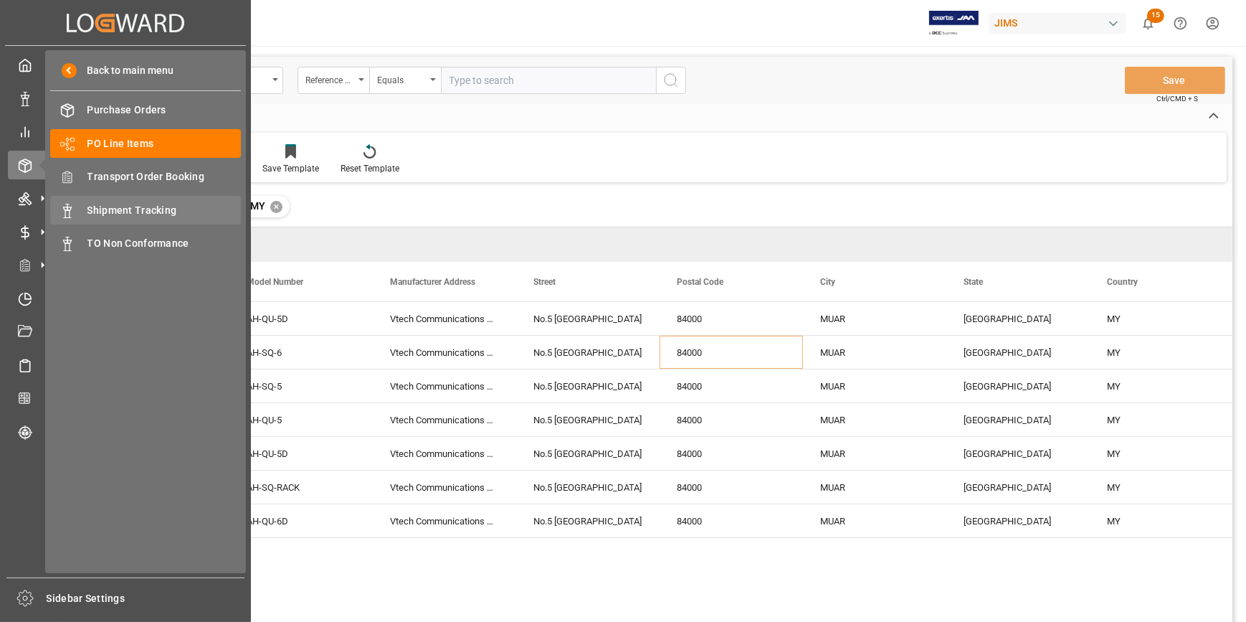
click at [133, 208] on span "Shipment Tracking" at bounding box center [164, 210] width 154 height 15
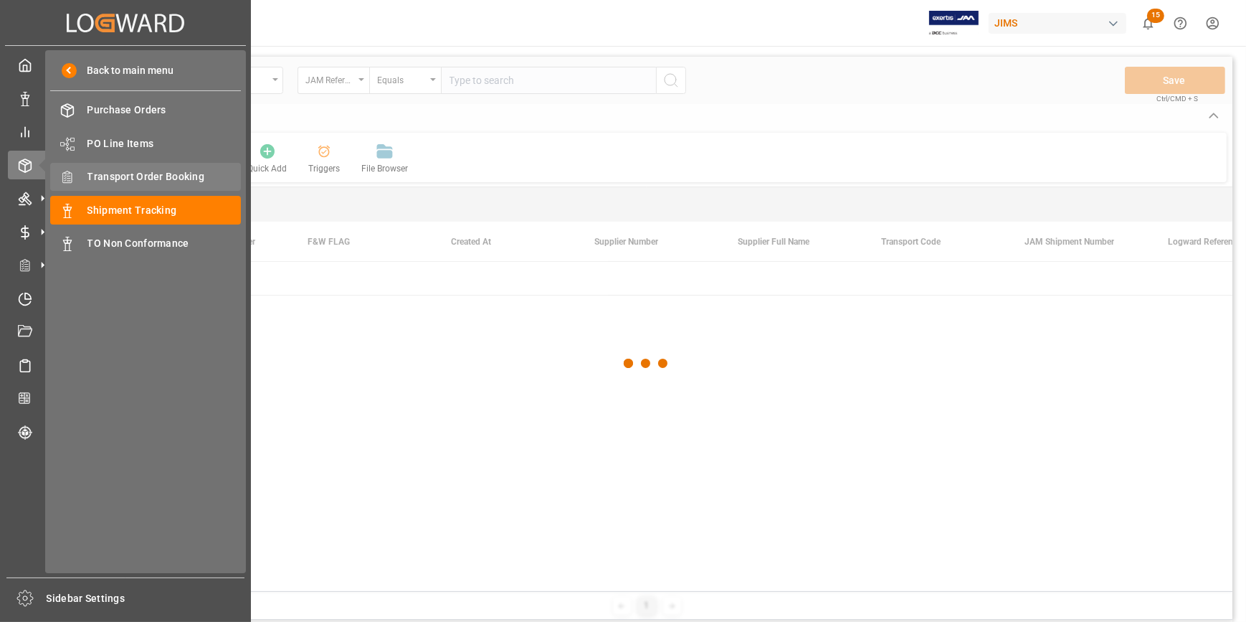
click at [144, 176] on span "Transport Order Booking" at bounding box center [164, 176] width 154 height 15
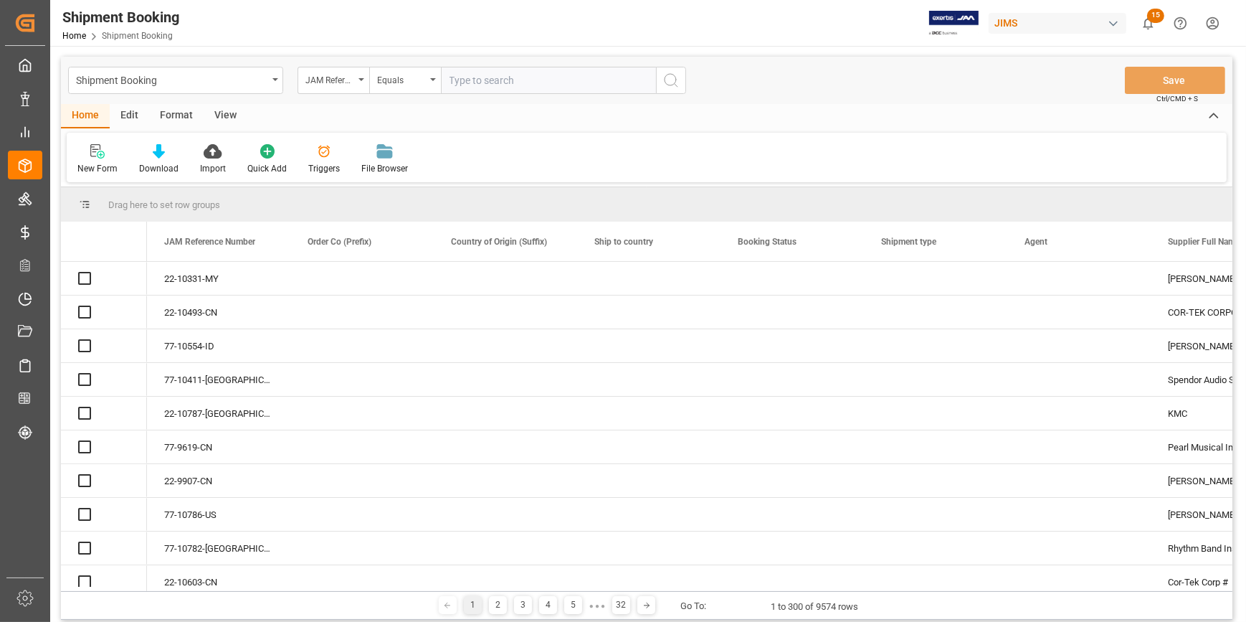
click at [467, 77] on input "text" at bounding box center [548, 80] width 215 height 27
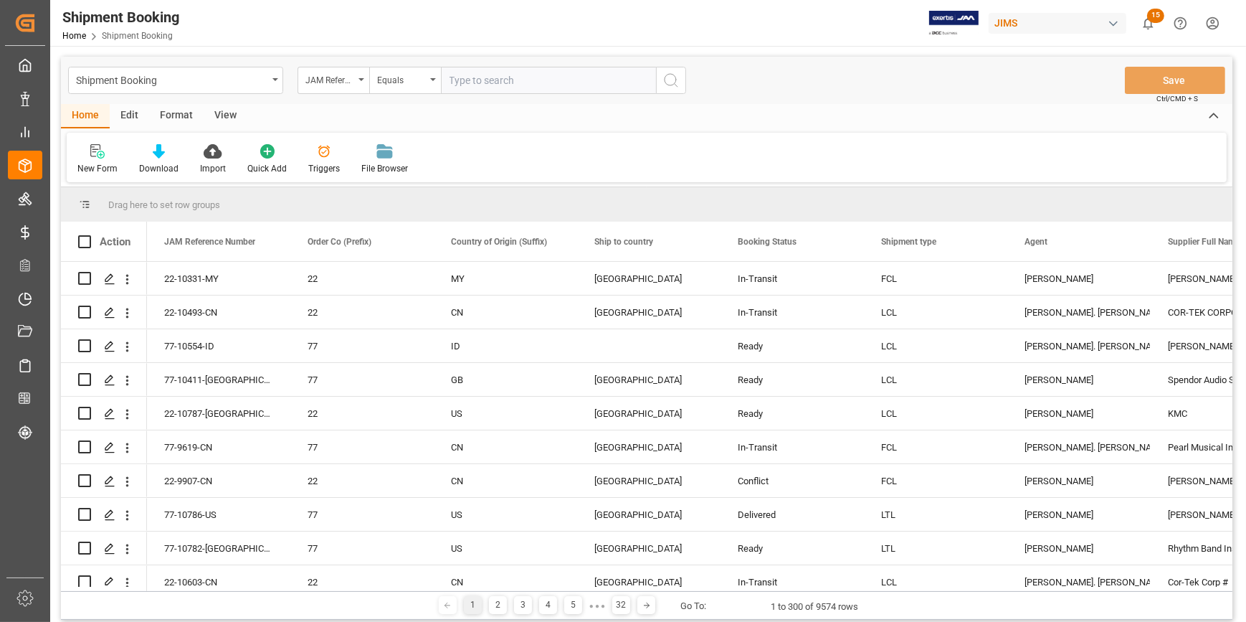
paste input "22-10331-MY"
type input "22-10331-MY"
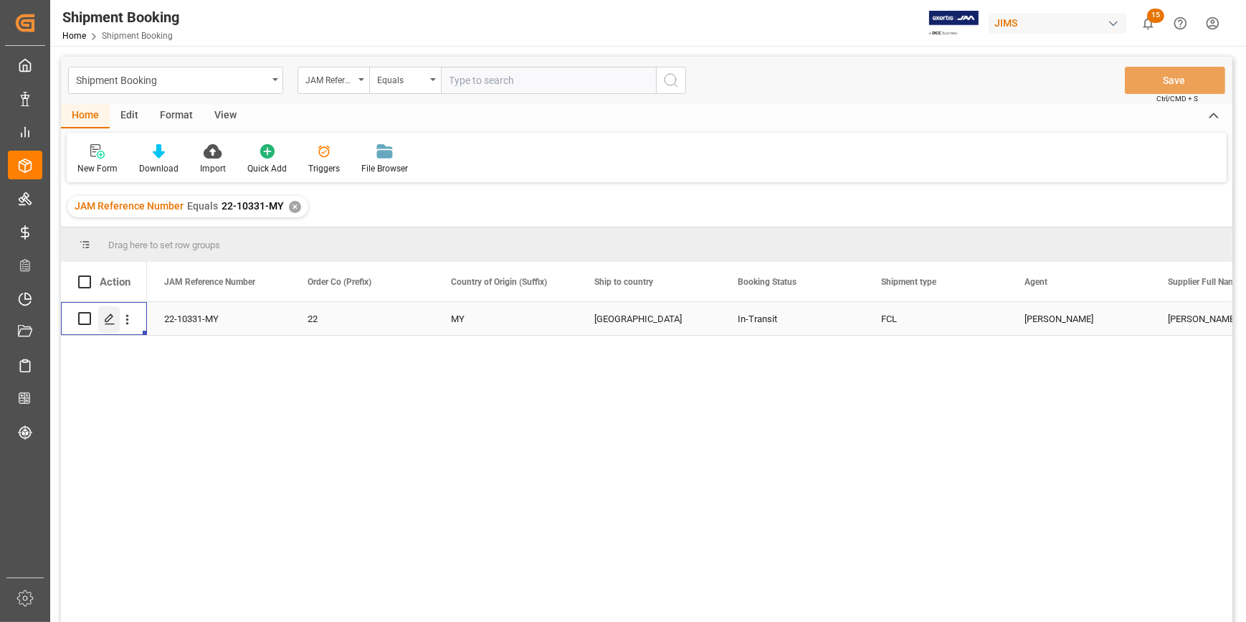
click at [110, 318] on polygon "Press SPACE to select this row." at bounding box center [108, 317] width 7 height 7
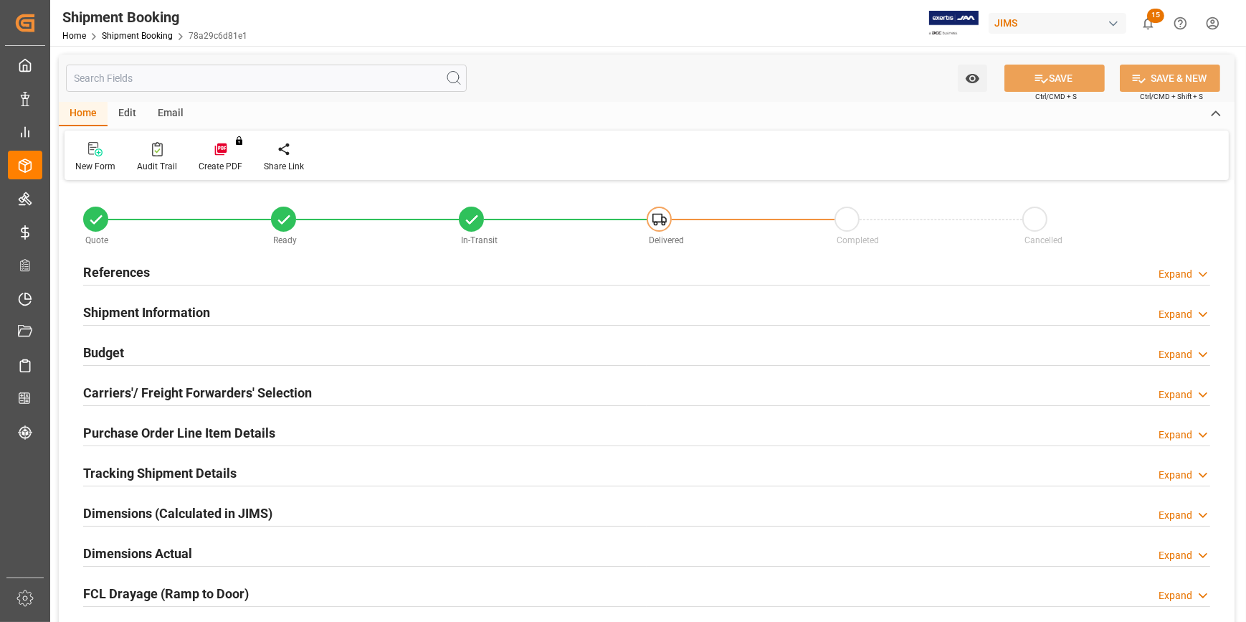
type input "30"
click at [328, 314] on div "Shipment Information Expand" at bounding box center [646, 311] width 1127 height 27
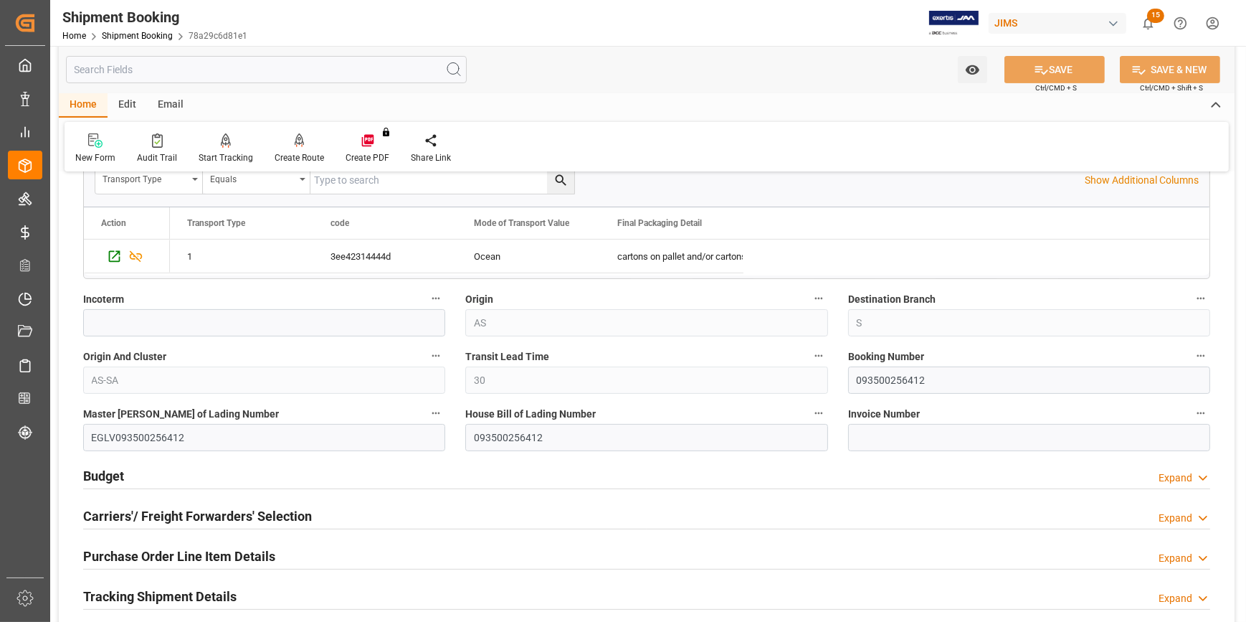
scroll to position [521, 0]
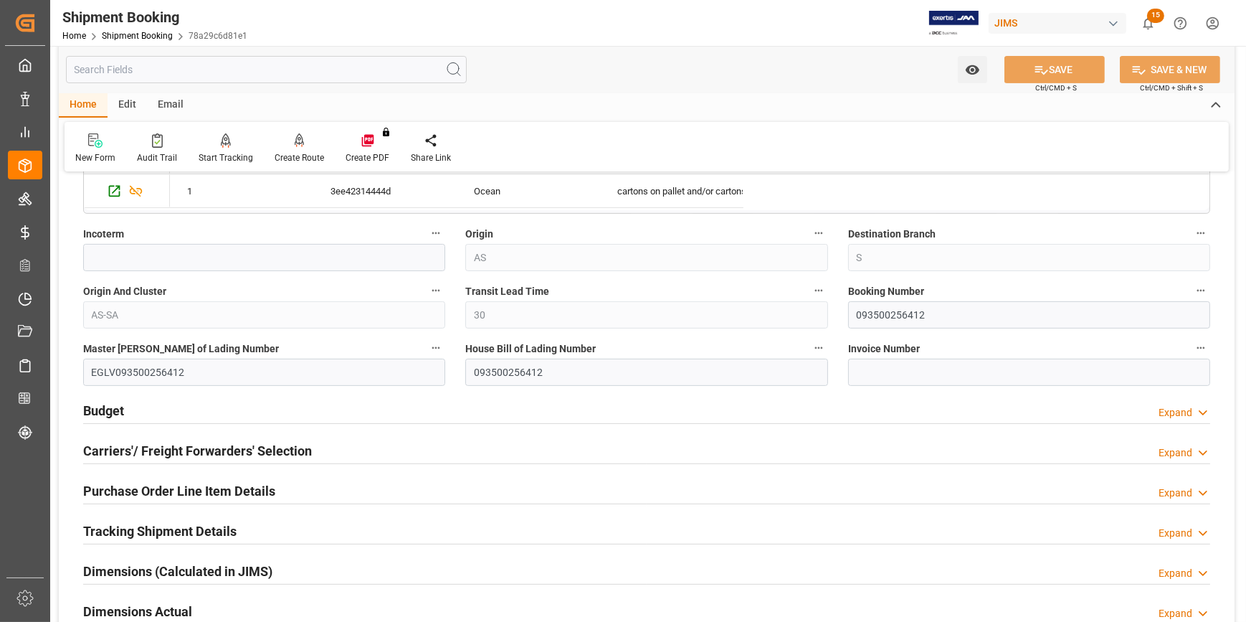
click at [391, 410] on div "Budget Expand" at bounding box center [646, 409] width 1127 height 27
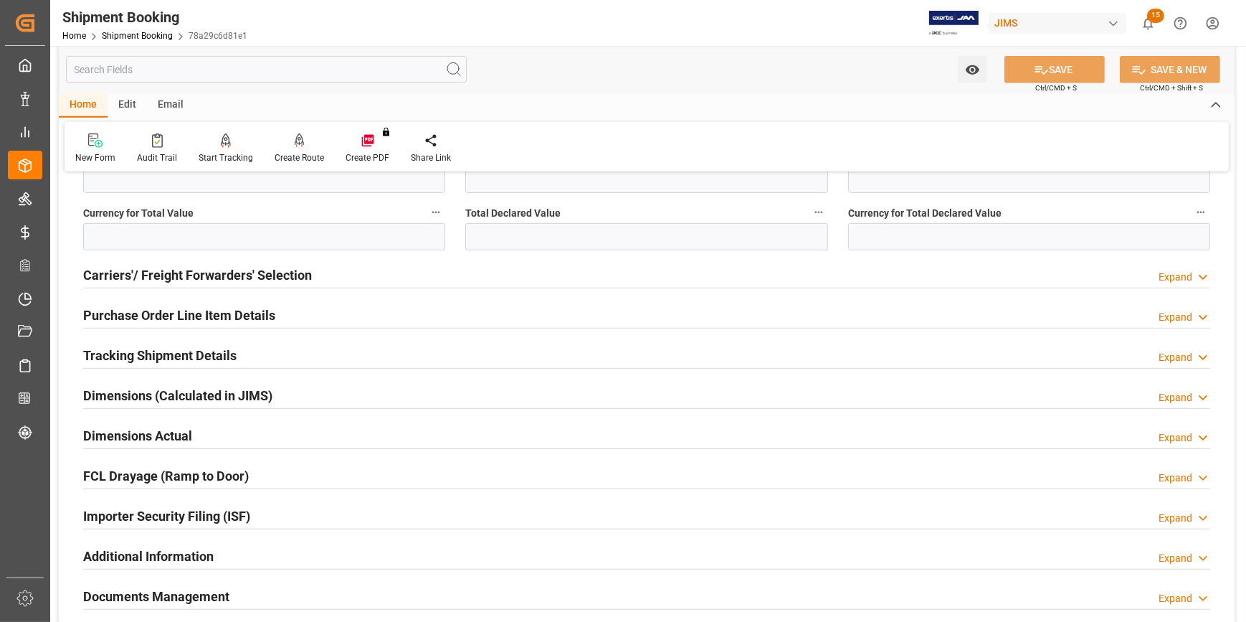
scroll to position [1042, 0]
click at [333, 313] on div "Purchase Order Line Item Details Expand" at bounding box center [646, 312] width 1127 height 27
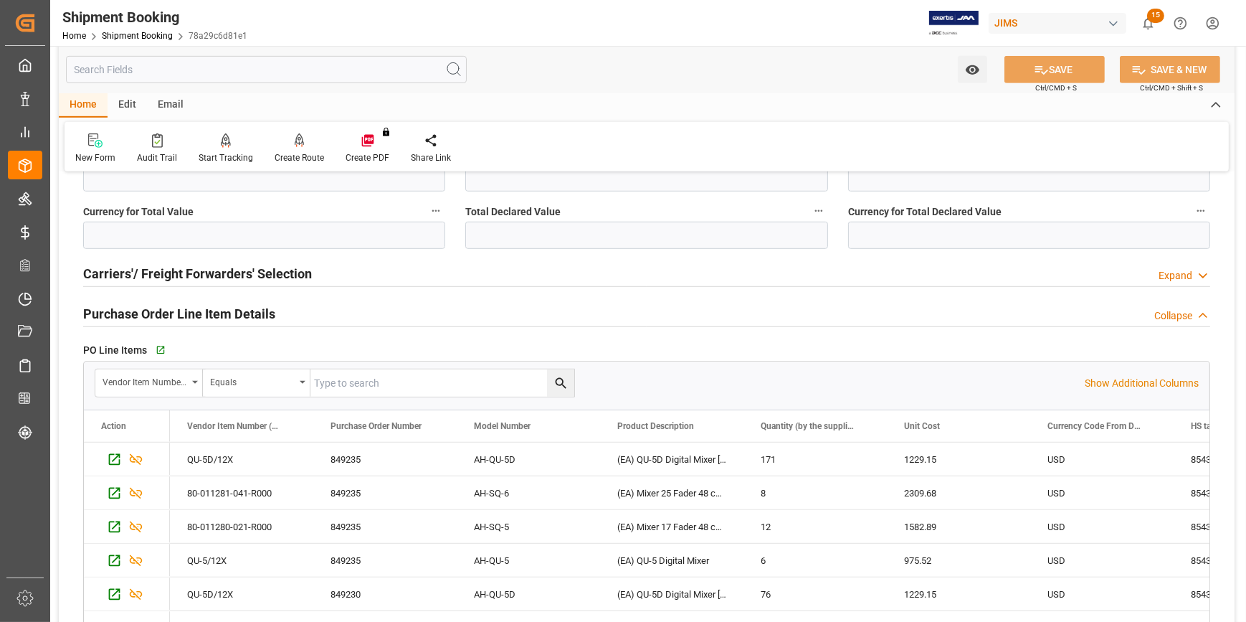
click at [333, 313] on div "Purchase Order Line Item Details Collapse" at bounding box center [646, 312] width 1127 height 27
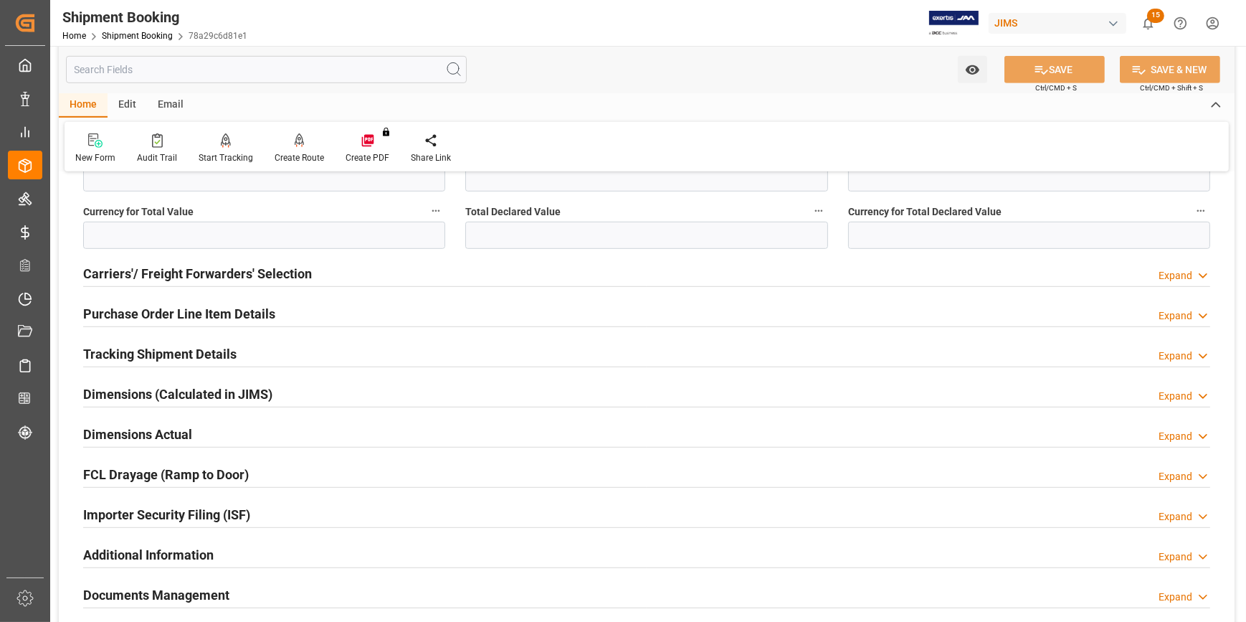
click at [325, 353] on div "Tracking Shipment Details Expand" at bounding box center [646, 352] width 1127 height 27
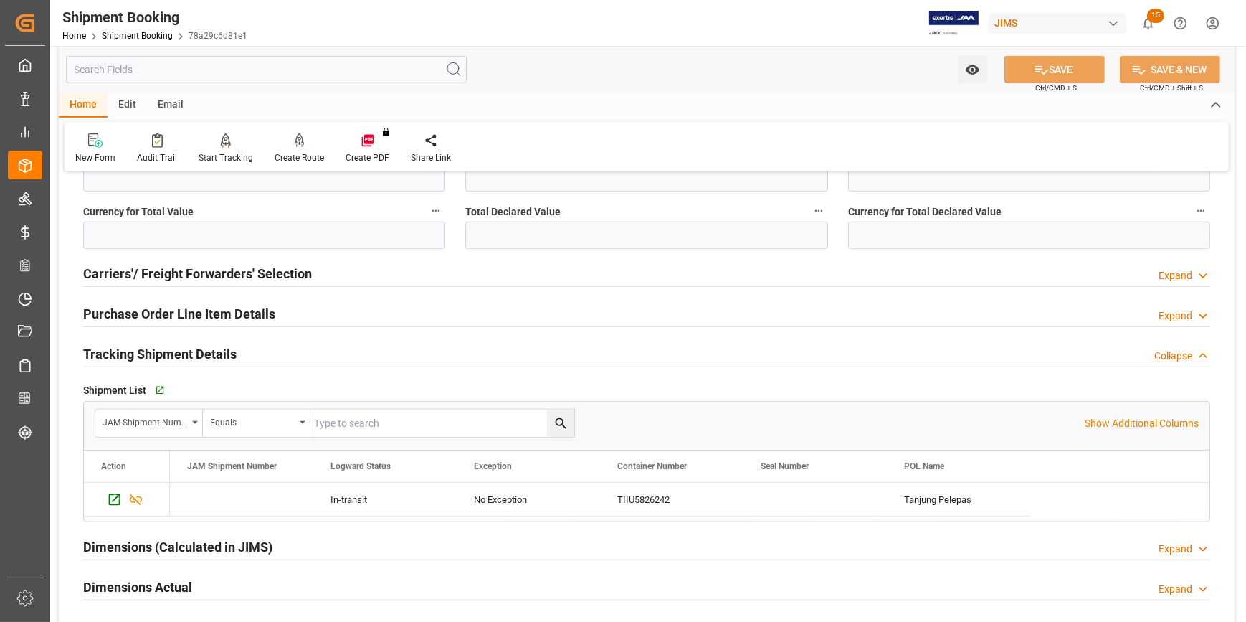
click at [339, 352] on div "Tracking Shipment Details Collapse" at bounding box center [646, 352] width 1127 height 27
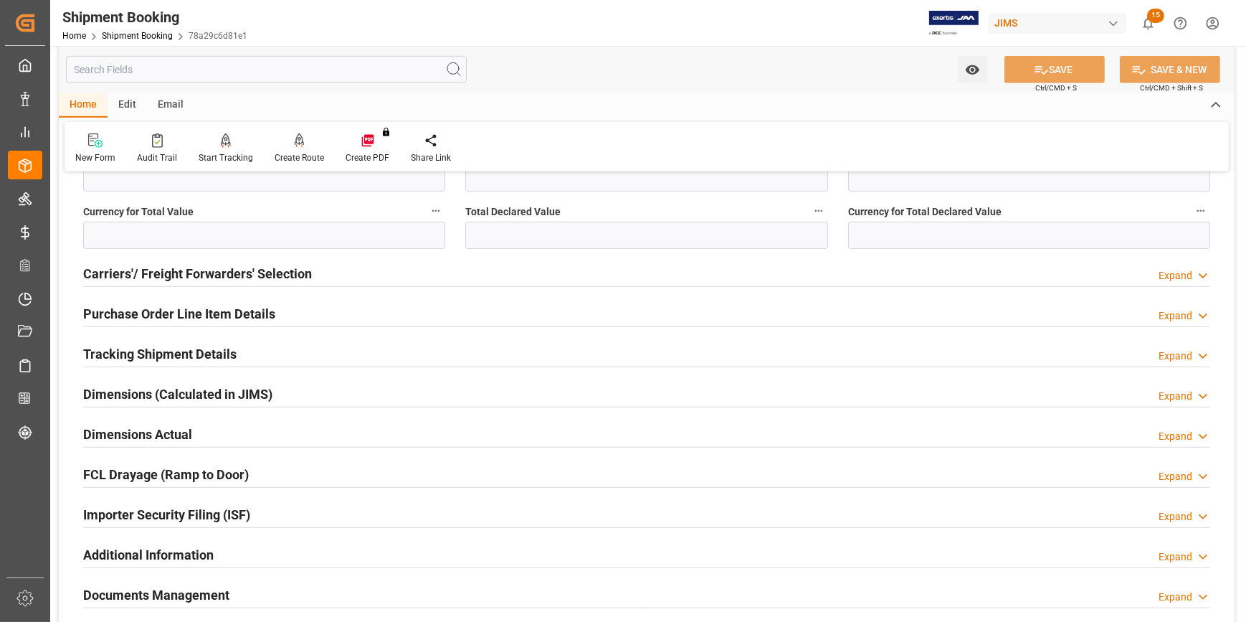
scroll to position [1108, 0]
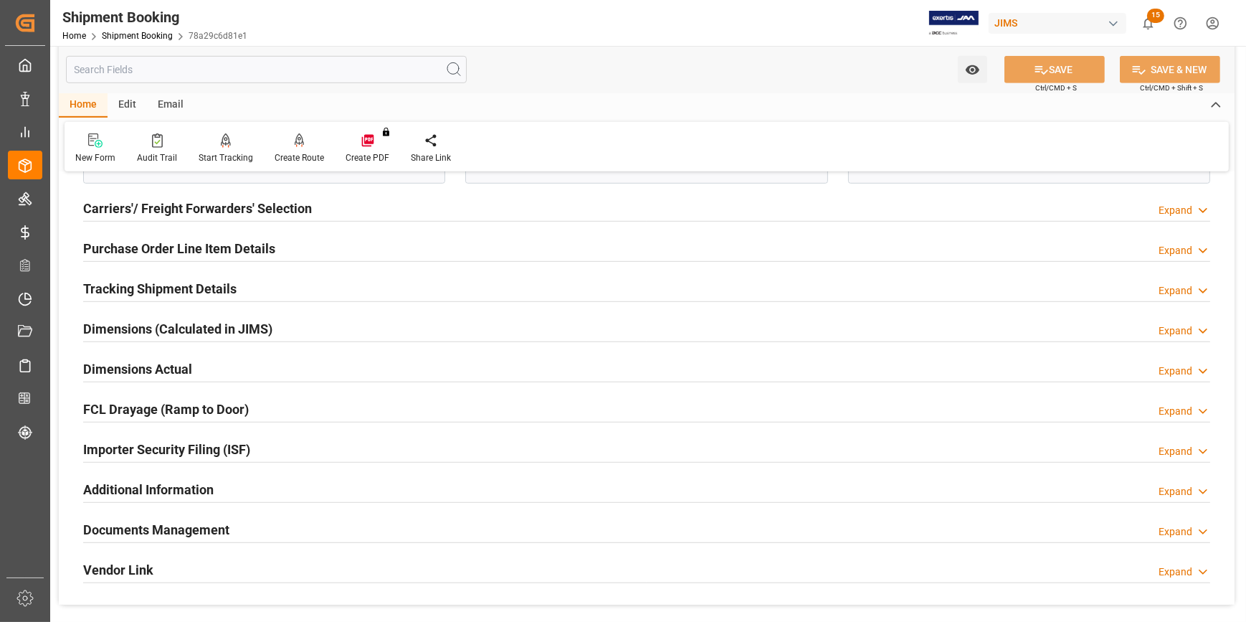
click at [288, 439] on div "Importer Security Filing (ISF) Expand" at bounding box center [646, 447] width 1127 height 27
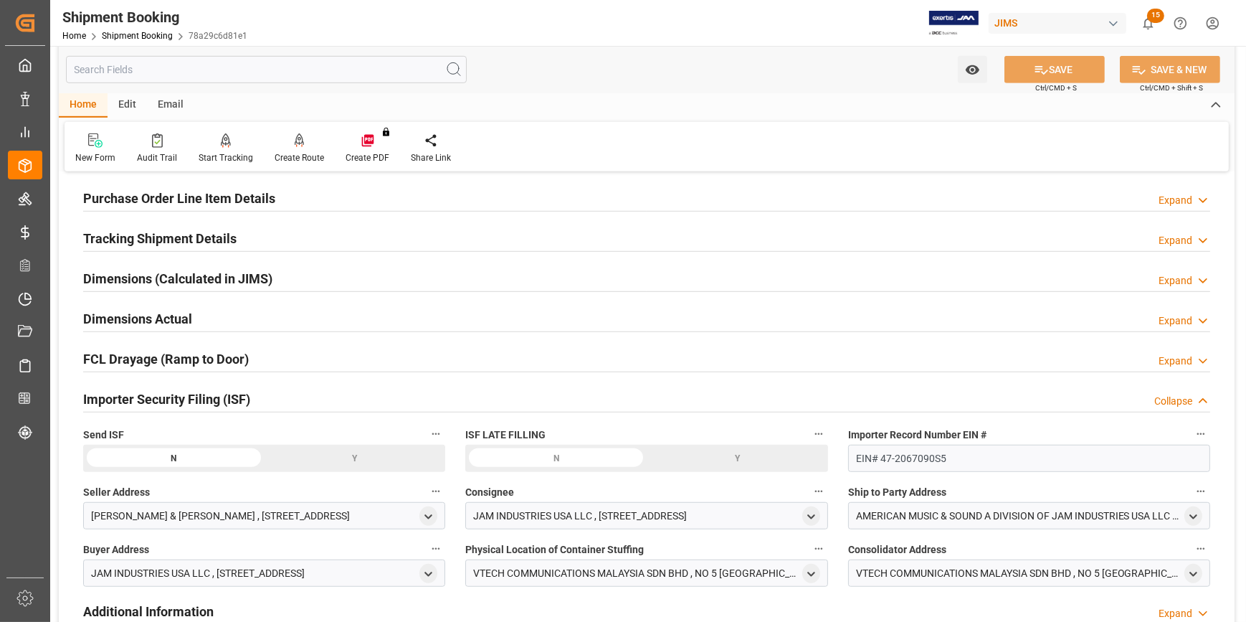
scroll to position [1238, 0]
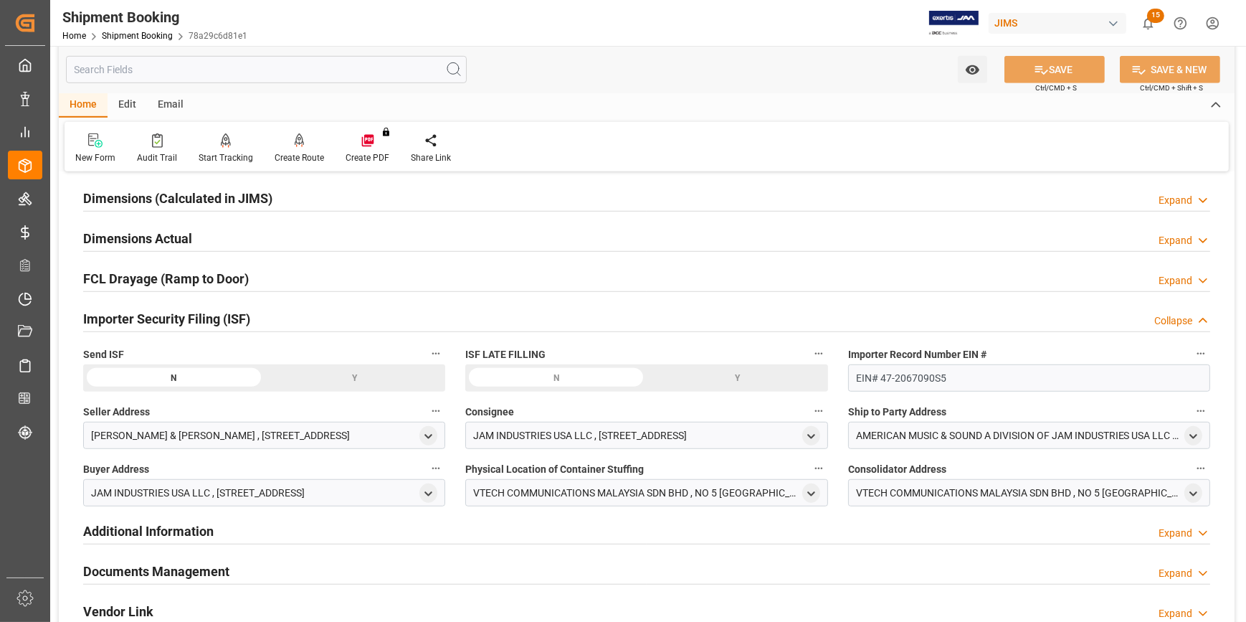
click at [353, 375] on div "Y" at bounding box center [355, 377] width 181 height 27
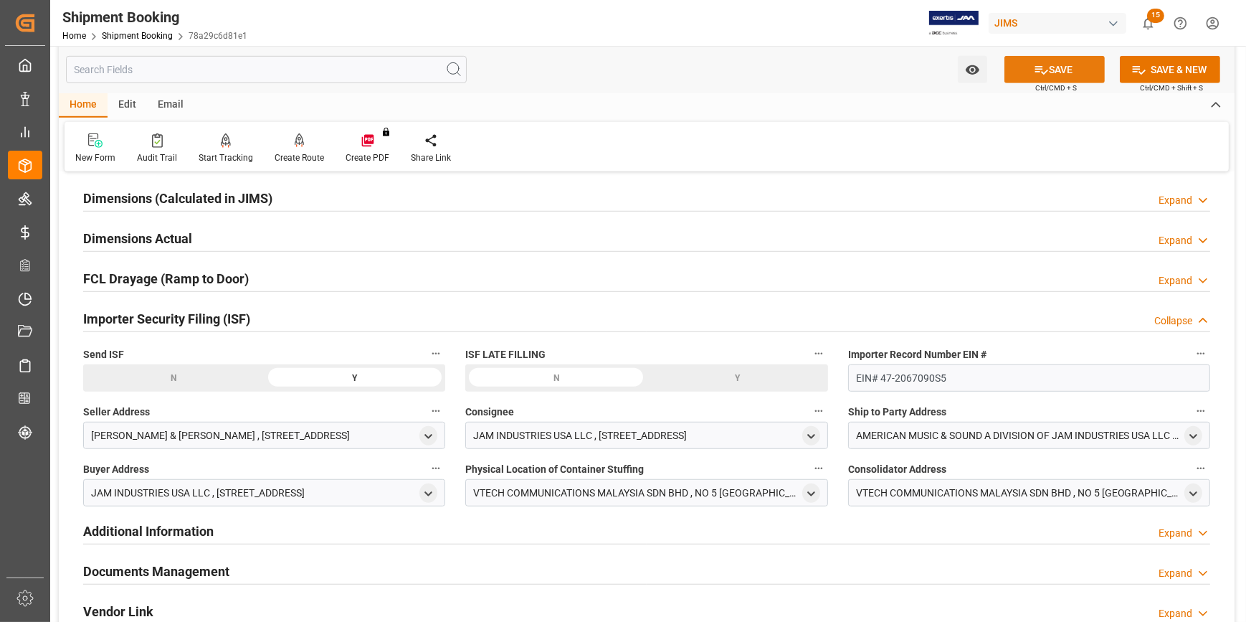
click at [1054, 65] on button "SAVE" at bounding box center [1054, 69] width 100 height 27
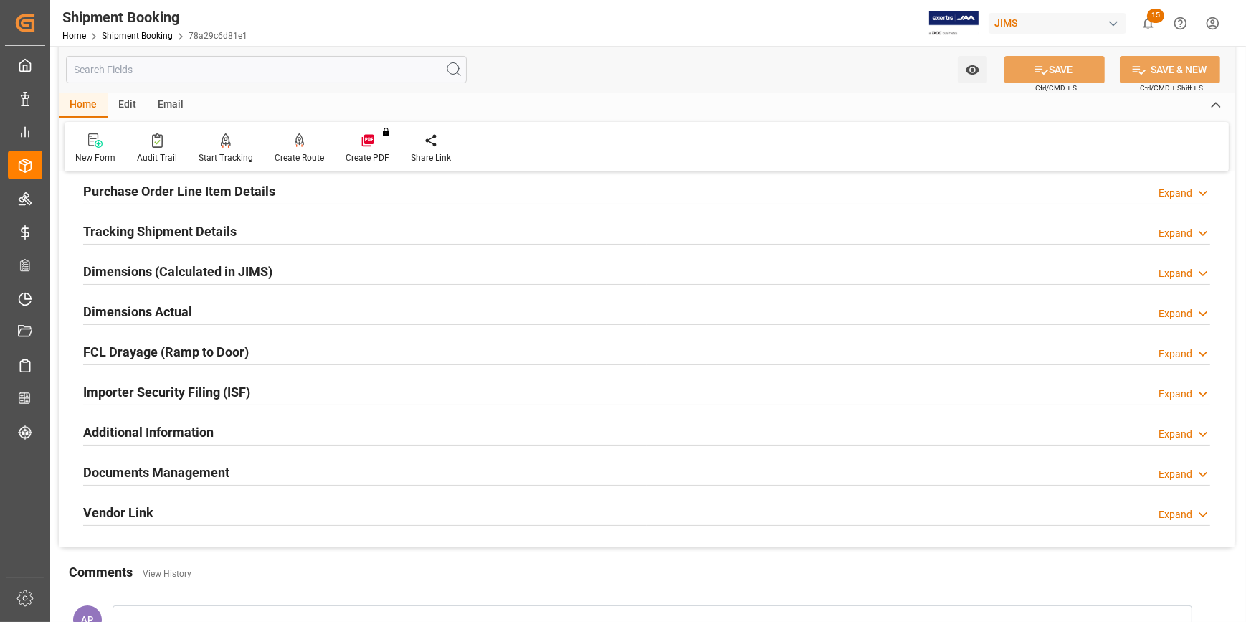
scroll to position [120, 0]
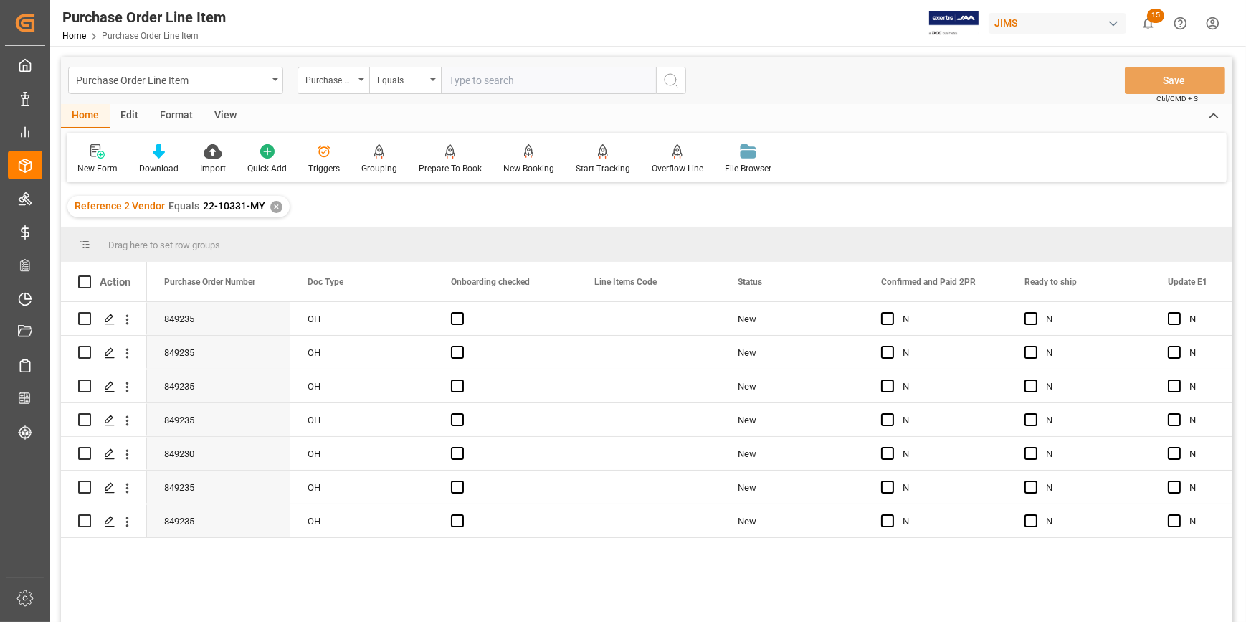
click at [266, 202] on div "Reference 2 Vendor Equals 22-10331-MY ✕" at bounding box center [178, 207] width 222 height 22
click at [274, 206] on div "✕" at bounding box center [276, 207] width 12 height 12
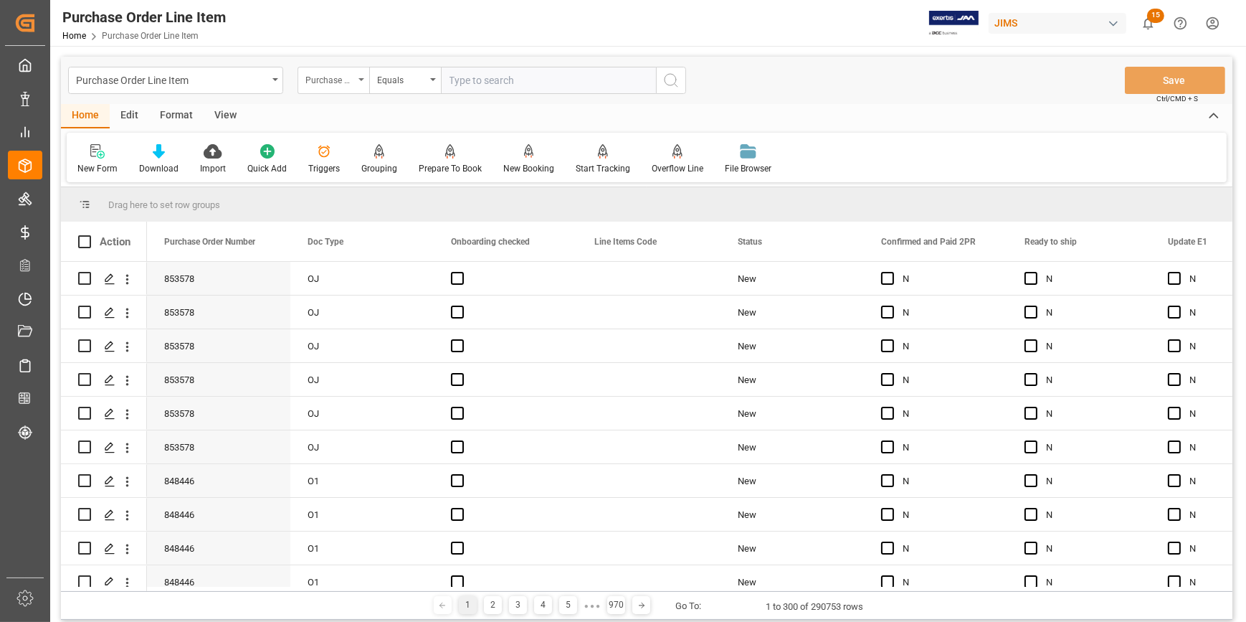
click at [349, 82] on div "Purchase Order Number" at bounding box center [329, 78] width 49 height 16
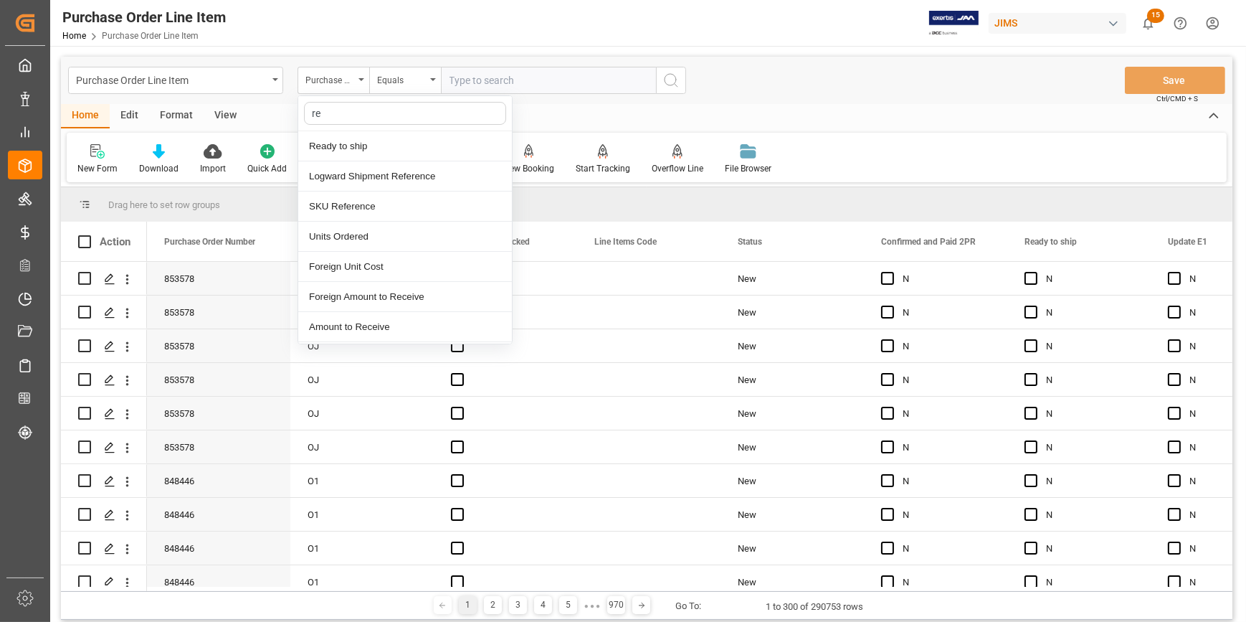
type input "ref"
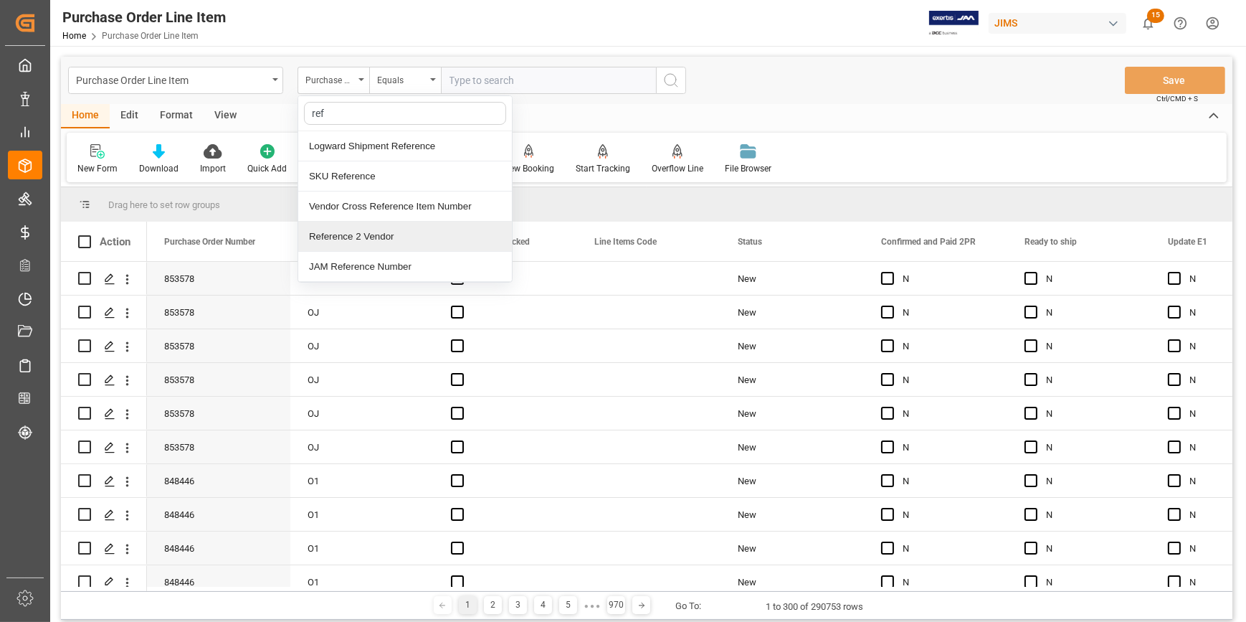
click at [386, 244] on div "Reference 2 Vendor" at bounding box center [405, 237] width 214 height 30
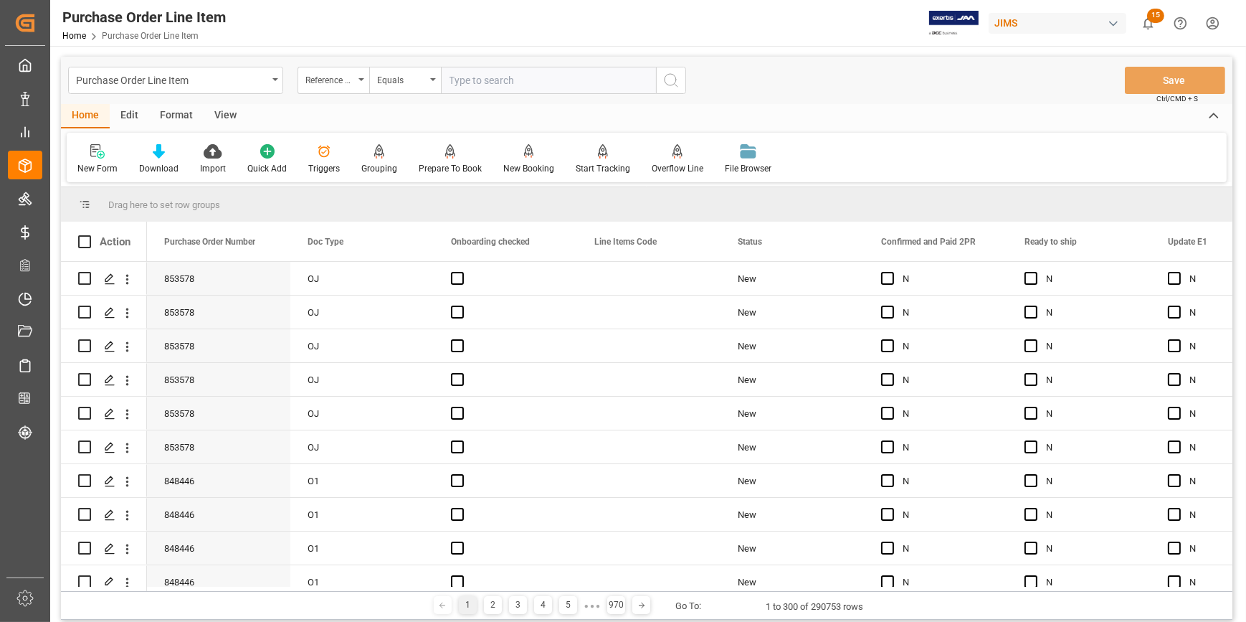
click at [474, 85] on input "text" at bounding box center [548, 80] width 215 height 27
paste input "22-10144-MY"
type input "22-10144-MY"
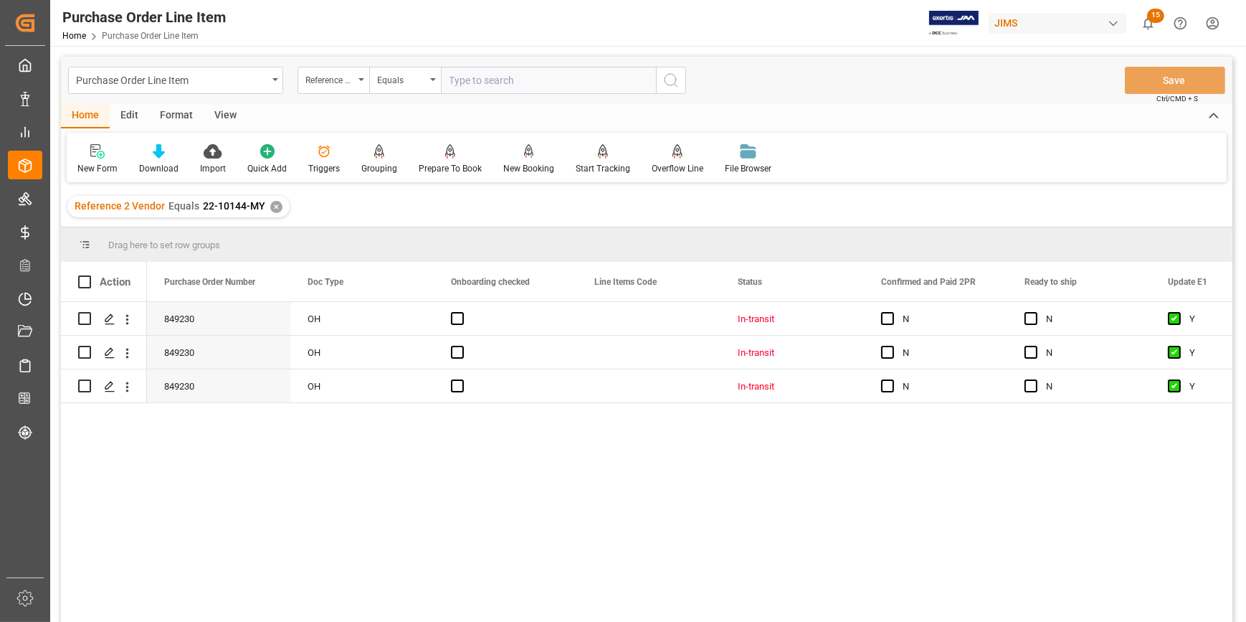
click at [229, 113] on div "View" at bounding box center [226, 116] width 44 height 24
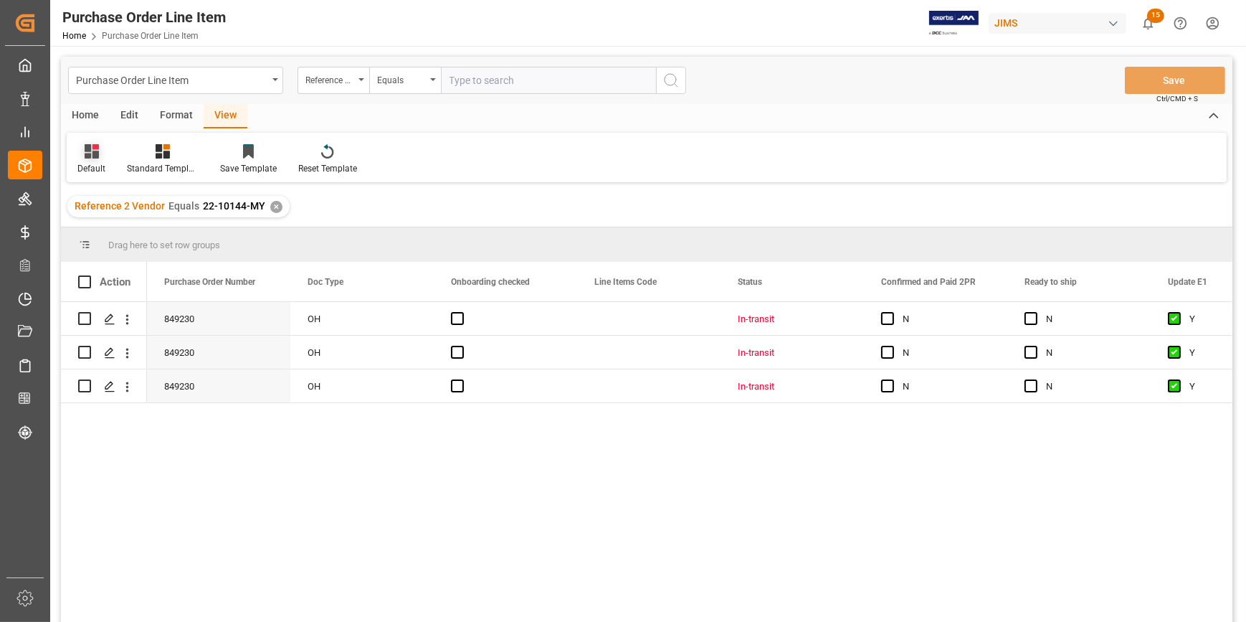
click at [92, 156] on icon at bounding box center [92, 151] width 14 height 14
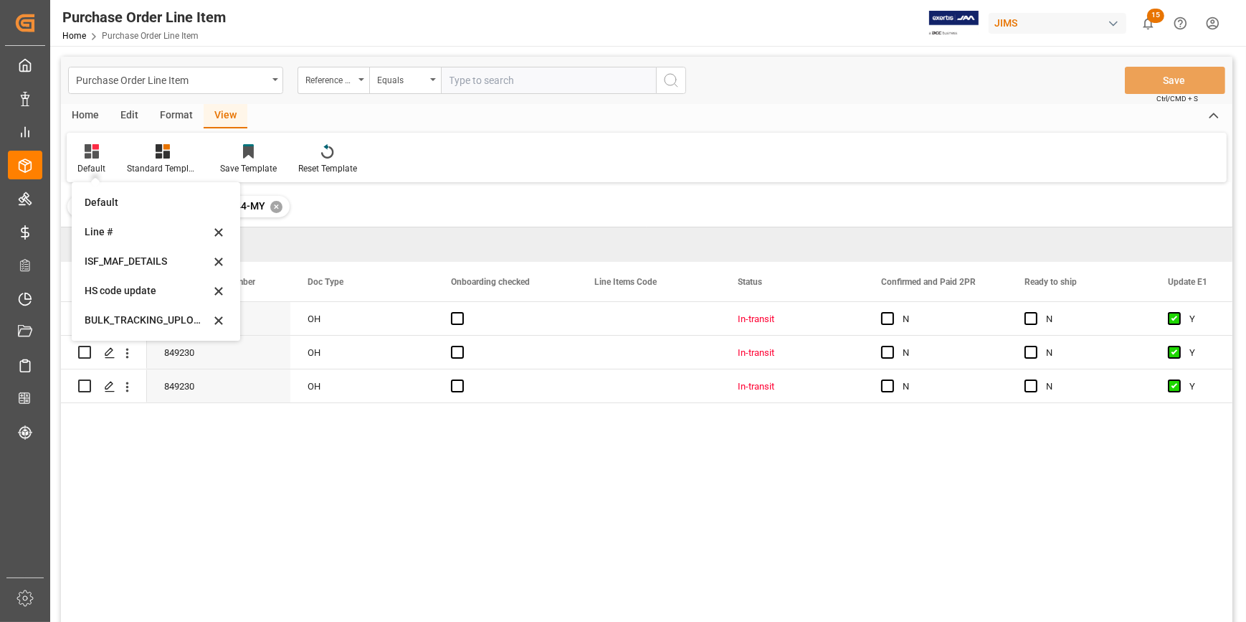
click at [134, 262] on div "ISF_MAF_DETAILS" at bounding box center [147, 261] width 125 height 15
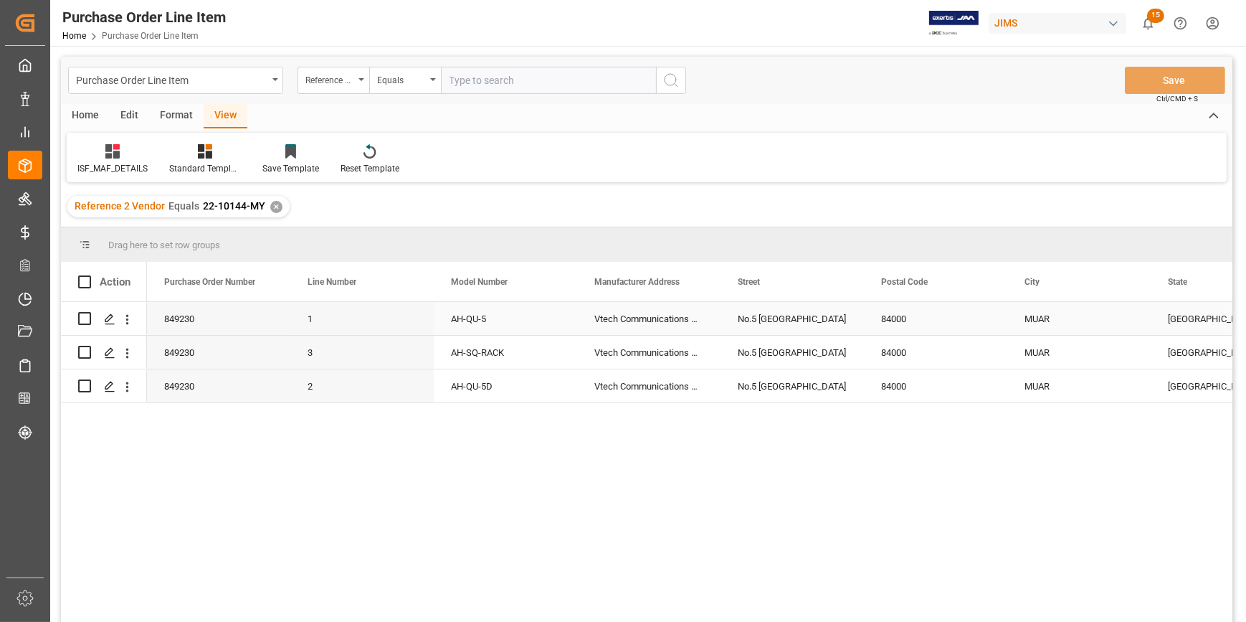
click at [606, 320] on div "Vtech Communications Malaysia SDN BHD" at bounding box center [648, 318] width 143 height 33
drag, startPoint x: 594, startPoint y: 326, endPoint x: 701, endPoint y: 331, distance: 106.9
click at [701, 331] on input "Vtech Communications Malaysia SDN BHD" at bounding box center [649, 326] width 120 height 27
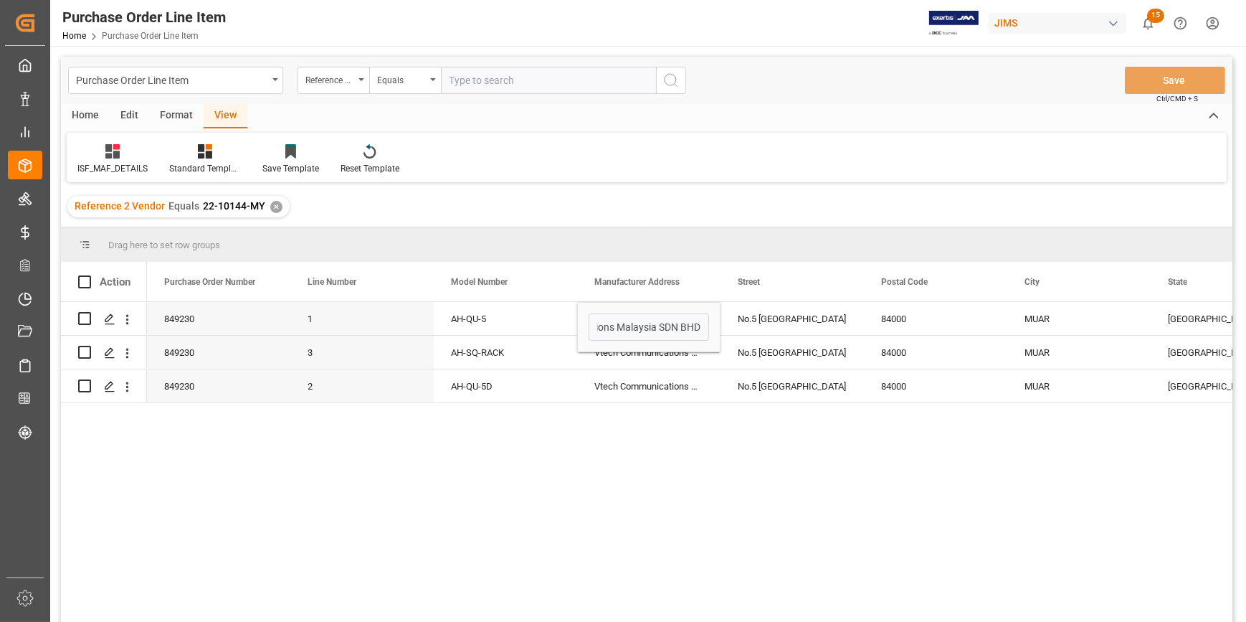
scroll to position [0, 0]
click at [746, 325] on div "No.5 [GEOGRAPHIC_DATA]" at bounding box center [791, 318] width 143 height 33
drag, startPoint x: 738, startPoint y: 325, endPoint x: 840, endPoint y: 332, distance: 102.0
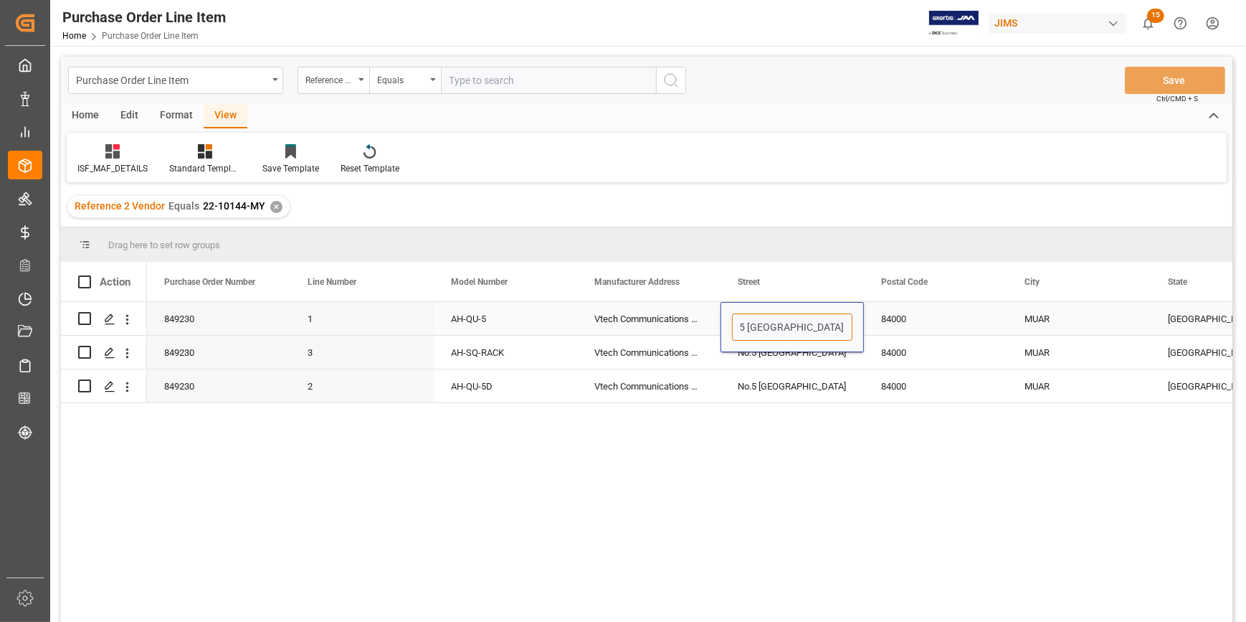
click at [840, 332] on input "No.5 [GEOGRAPHIC_DATA]" at bounding box center [792, 326] width 120 height 27
click at [766, 331] on input "No.5 [GEOGRAPHIC_DATA]" at bounding box center [792, 326] width 120 height 27
click at [741, 326] on input "No.5 [GEOGRAPHIC_DATA]" at bounding box center [792, 326] width 120 height 27
click at [893, 312] on div "84000" at bounding box center [935, 318] width 143 height 33
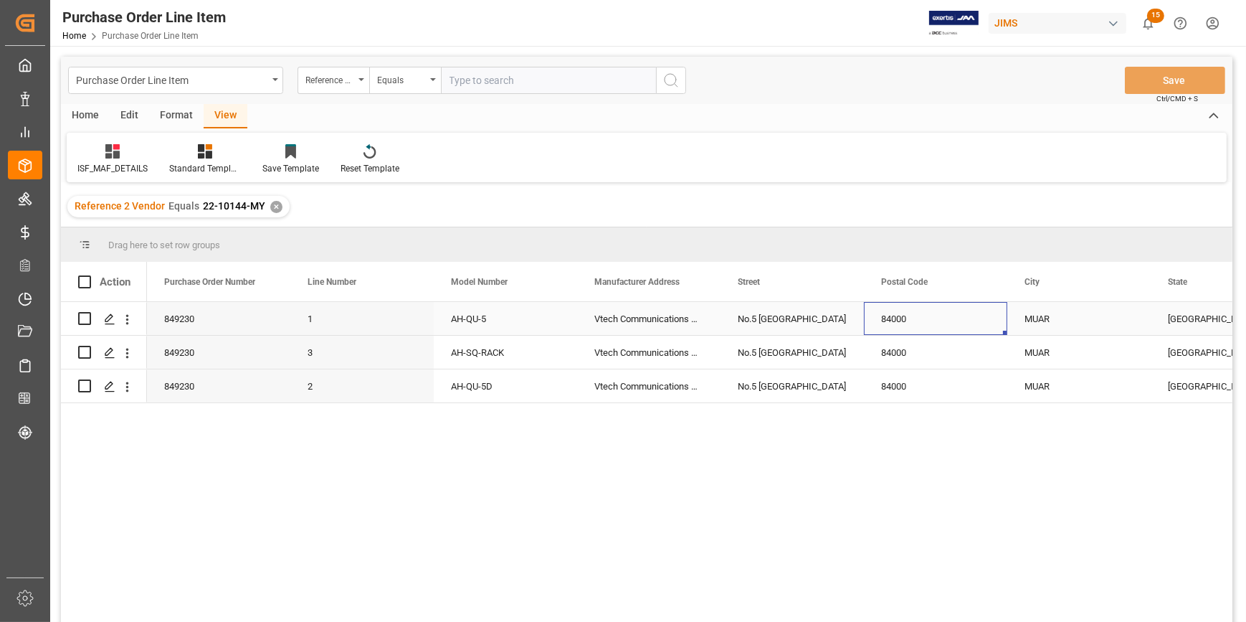
click at [893, 312] on div "84000" at bounding box center [935, 318] width 143 height 33
drag, startPoint x: 922, startPoint y: 323, endPoint x: 862, endPoint y: 323, distance: 59.5
click at [864, 323] on div "84000" at bounding box center [935, 327] width 143 height 50
click at [920, 384] on div "84000" at bounding box center [935, 385] width 143 height 33
click at [1014, 320] on div "MUAR" at bounding box center [1078, 318] width 143 height 33
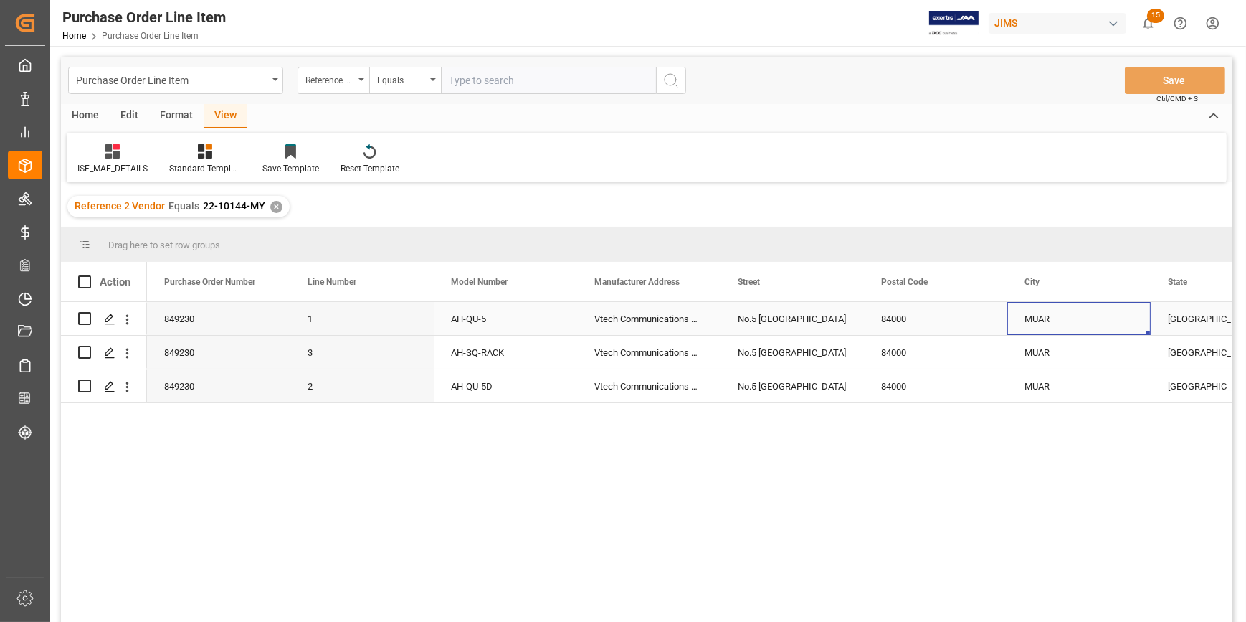
click at [1015, 319] on div "MUAR" at bounding box center [1078, 318] width 143 height 33
drag, startPoint x: 1054, startPoint y: 328, endPoint x: 1009, endPoint y: 328, distance: 45.2
click at [1009, 328] on div "MUAR" at bounding box center [1078, 327] width 143 height 50
click at [961, 380] on div "84000" at bounding box center [935, 385] width 143 height 33
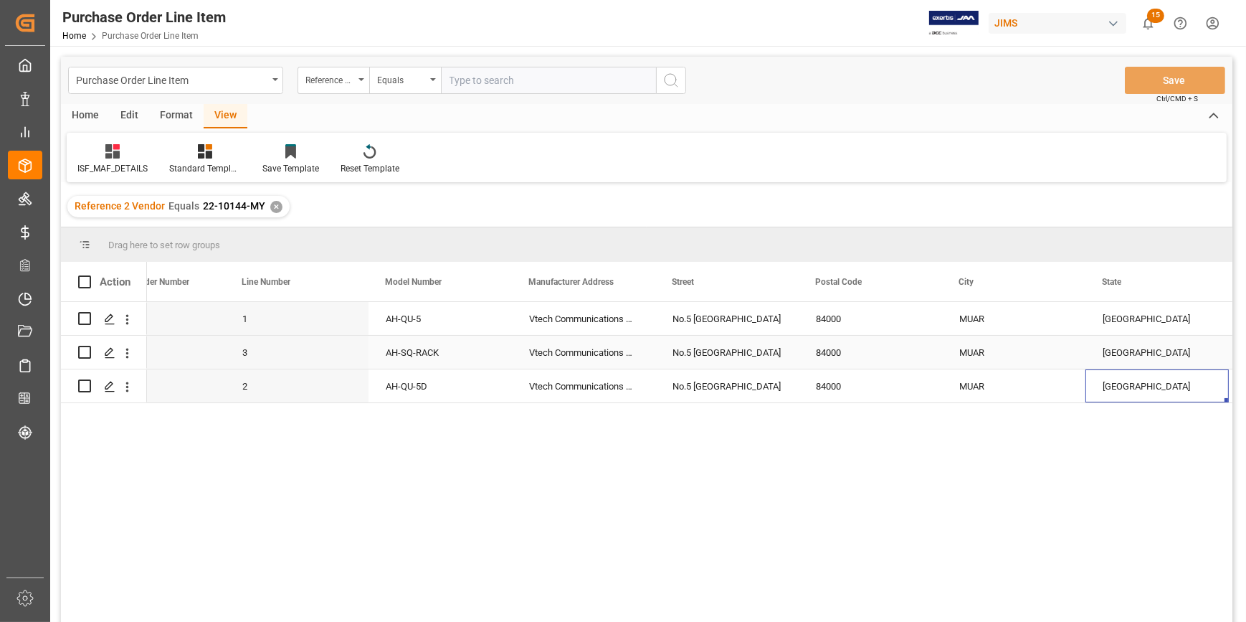
scroll to position [0, 209]
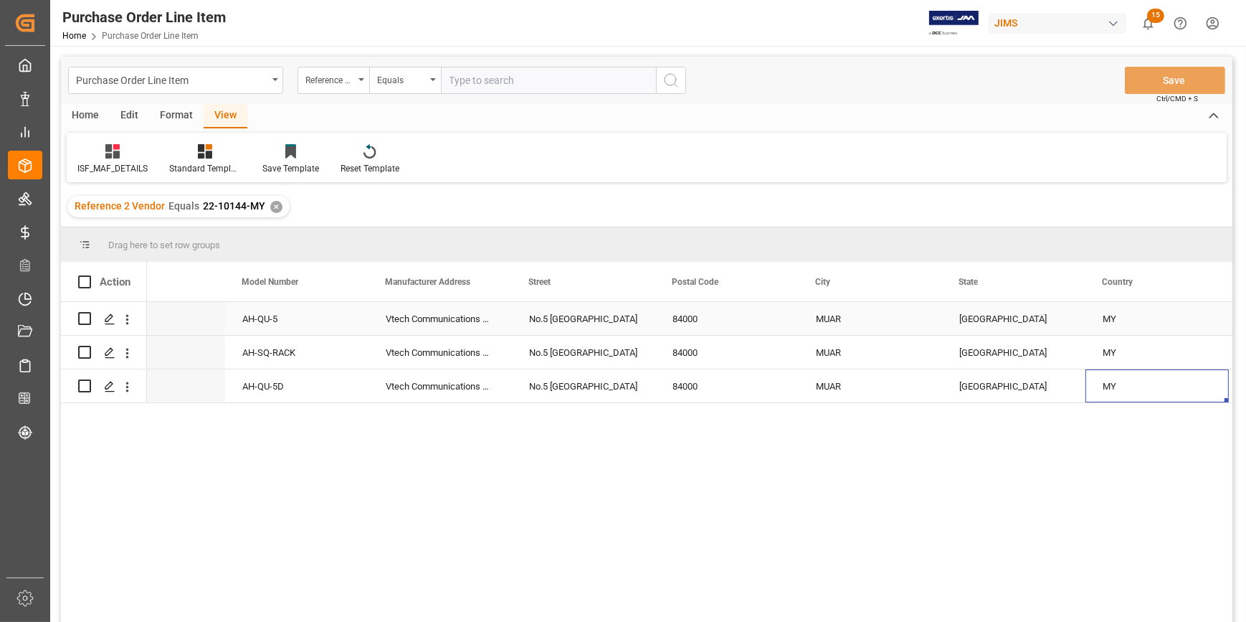
click at [975, 318] on div "[GEOGRAPHIC_DATA]" at bounding box center [1013, 318] width 143 height 33
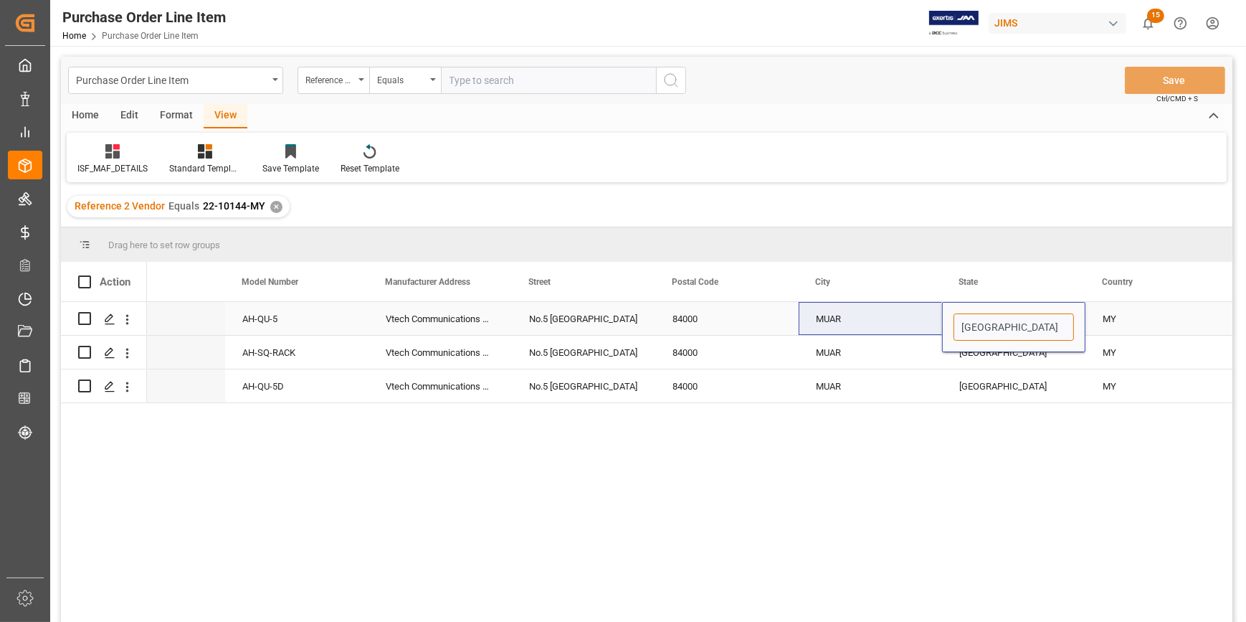
drag, startPoint x: 996, startPoint y: 322, endPoint x: 920, endPoint y: 323, distance: 76.7
click at [920, 323] on div "849230 1 AH-QU-5 Vtech Communications Malaysia SDN BHD No.5 Tanjung Agas Indust…" at bounding box center [941, 319] width 2007 height 34
